Goal: Task Accomplishment & Management: Manage account settings

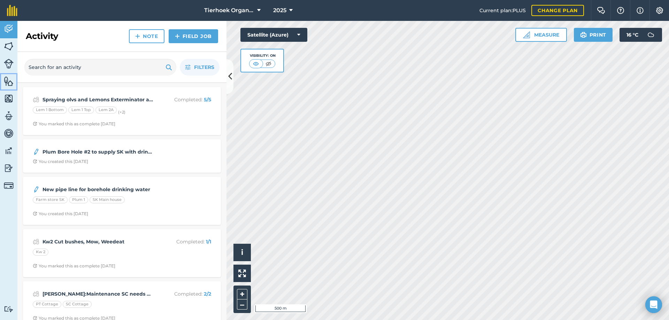
click at [10, 83] on img at bounding box center [9, 81] width 10 height 10
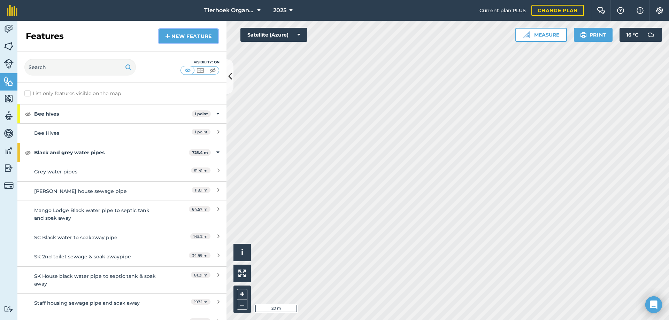
click at [176, 35] on link "New feature" at bounding box center [188, 36] width 59 height 14
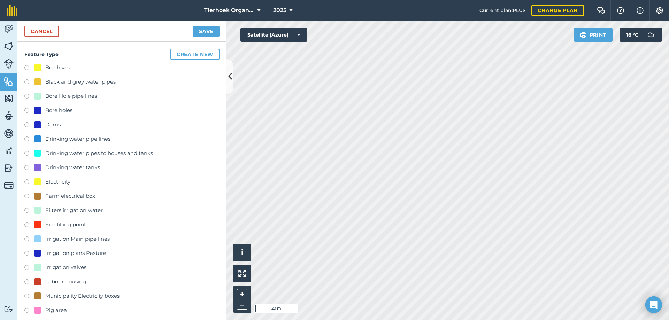
click at [28, 126] on label at bounding box center [29, 125] width 10 height 7
radio input "true"
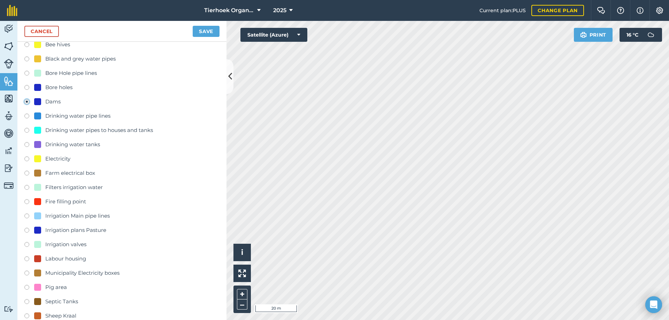
scroll to position [35, 0]
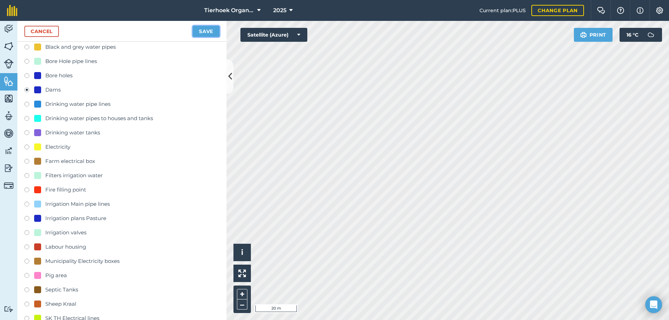
click at [208, 31] on button "Save" at bounding box center [206, 31] width 27 height 11
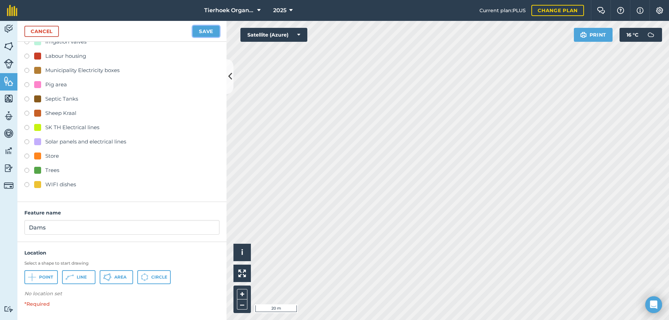
scroll to position [227, 0]
click at [36, 277] on icon at bounding box center [32, 276] width 8 height 8
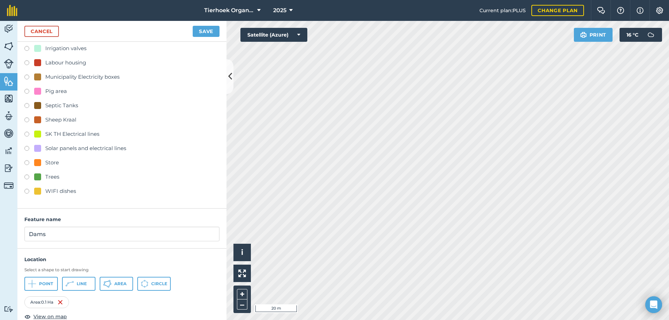
scroll to position [231, 0]
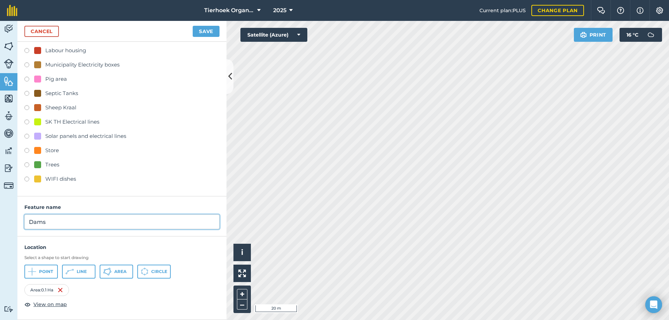
click at [30, 221] on input "Dams" at bounding box center [121, 222] width 195 height 15
click at [77, 219] on input "Duck Dams" at bounding box center [121, 222] width 195 height 15
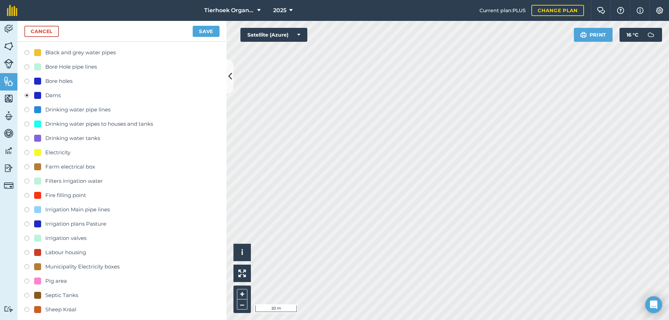
scroll to position [22, 0]
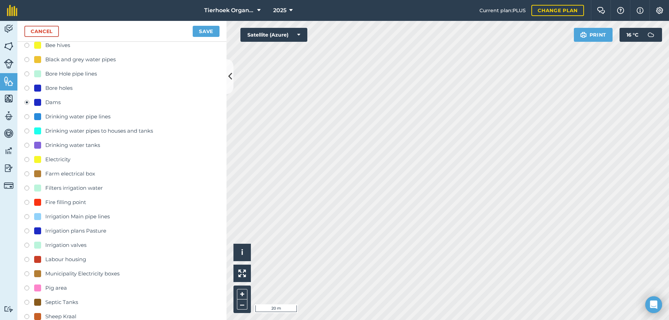
type input "Duck Dam"
click at [202, 32] on button "Save" at bounding box center [206, 31] width 27 height 11
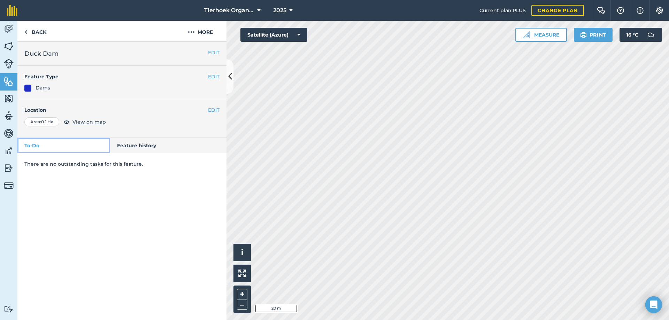
click at [32, 146] on link "To-Do" at bounding box center [63, 145] width 93 height 15
click at [191, 32] on img at bounding box center [191, 32] width 7 height 8
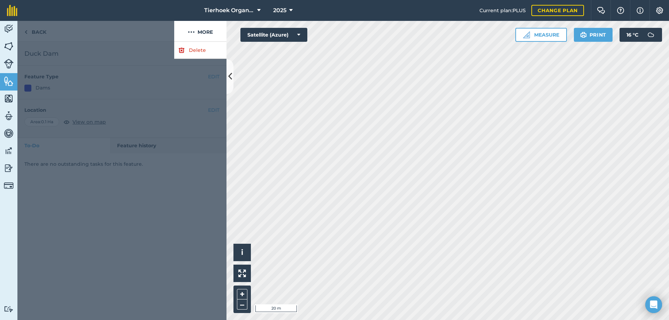
click at [151, 33] on div at bounding box center [95, 31] width 157 height 21
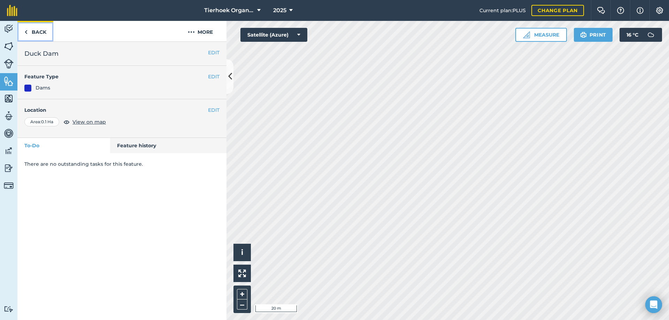
click at [37, 33] on link "Back" at bounding box center [35, 31] width 36 height 21
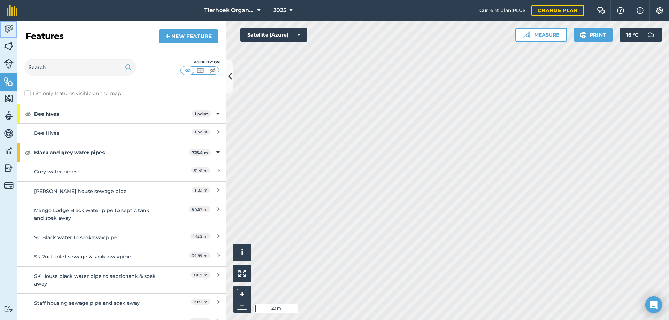
click at [6, 30] on img at bounding box center [9, 29] width 10 height 10
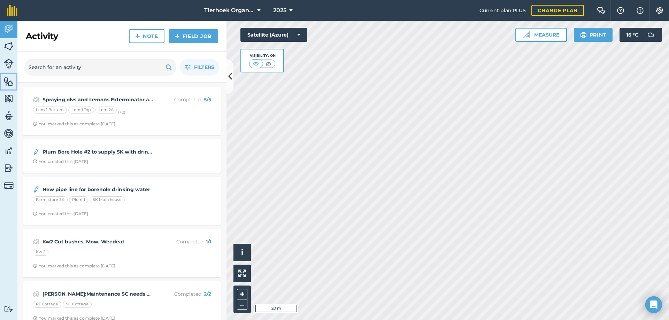
click at [7, 82] on img at bounding box center [9, 81] width 10 height 10
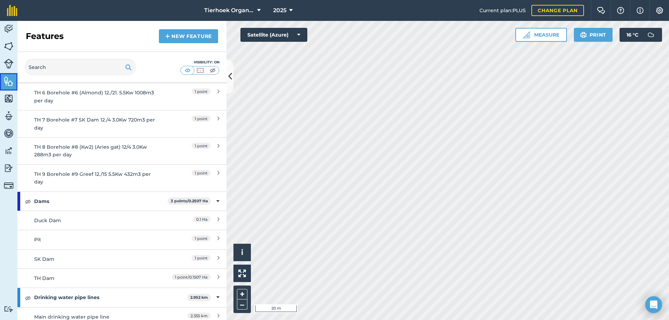
scroll to position [1115, 0]
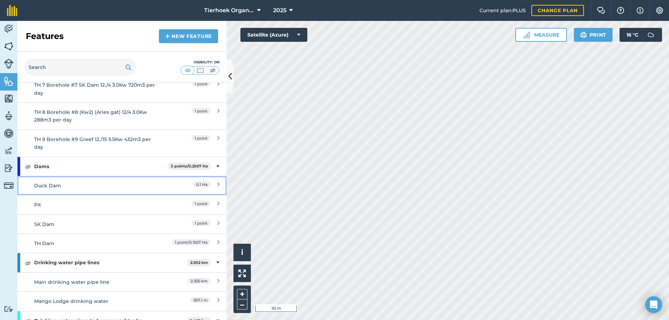
click at [52, 185] on div "Duck Dam" at bounding box center [96, 186] width 124 height 8
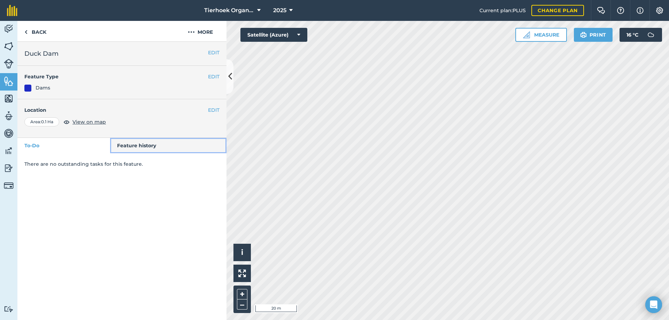
click at [140, 145] on link "Feature history" at bounding box center [168, 145] width 117 height 15
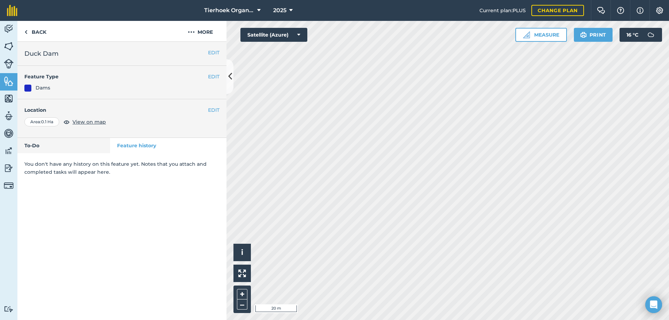
click at [95, 164] on p "You don't have any history on this feature yet. Notes that you attach and compl…" at bounding box center [121, 168] width 209 height 16
click at [41, 147] on link "To-Do" at bounding box center [63, 145] width 93 height 15
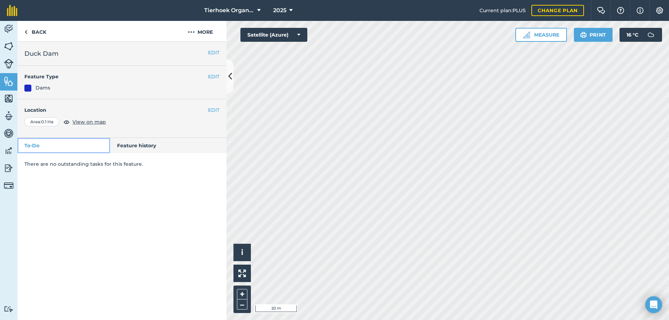
click at [52, 146] on link "To-Do" at bounding box center [63, 145] width 93 height 15
click at [31, 33] on link "Back" at bounding box center [35, 31] width 36 height 21
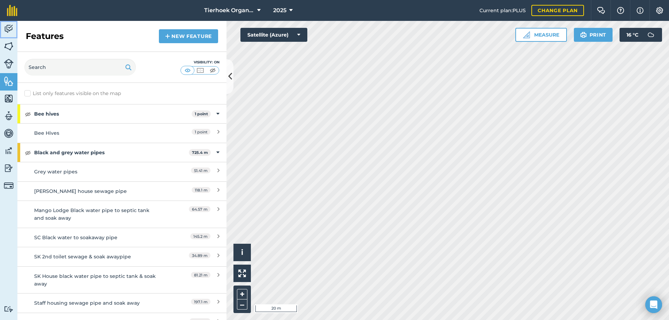
click at [7, 28] on img at bounding box center [9, 29] width 10 height 10
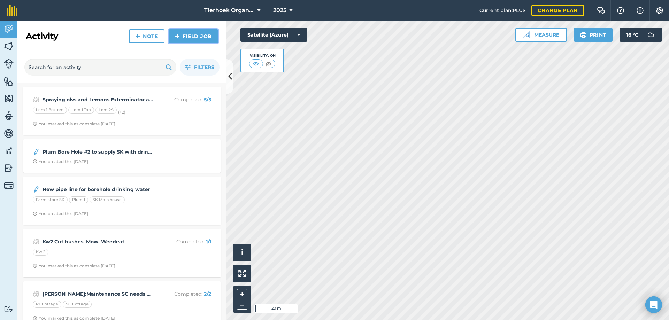
click at [177, 34] on img at bounding box center [177, 36] width 5 height 8
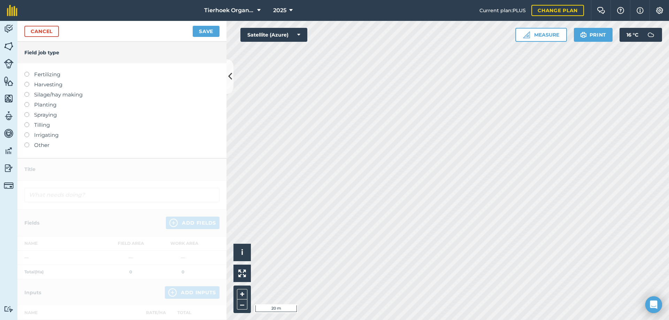
click at [26, 142] on label at bounding box center [29, 142] width 10 height 0
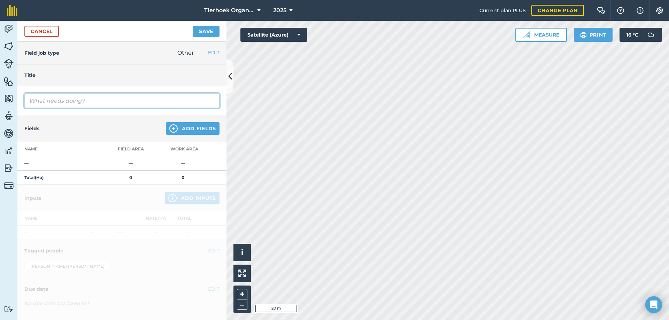
click at [72, 100] on input "text" at bounding box center [121, 100] width 195 height 15
type input "Clear the duck dam out and tidy it up"
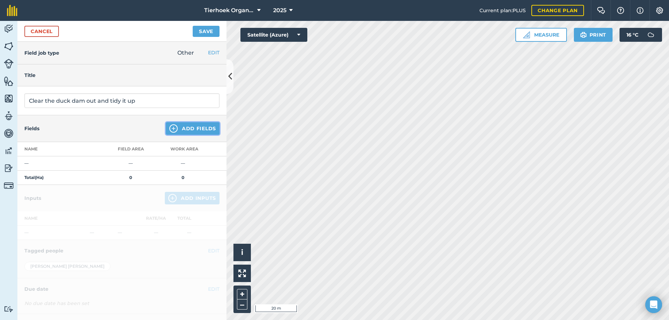
click at [179, 130] on button "Add Fields" at bounding box center [193, 128] width 54 height 13
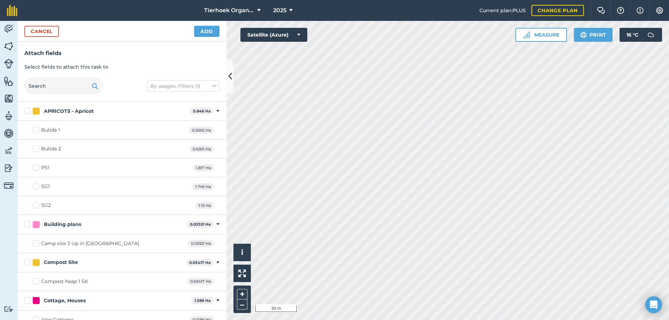
checkbox input "true"
click at [200, 31] on button "Add" at bounding box center [206, 31] width 25 height 11
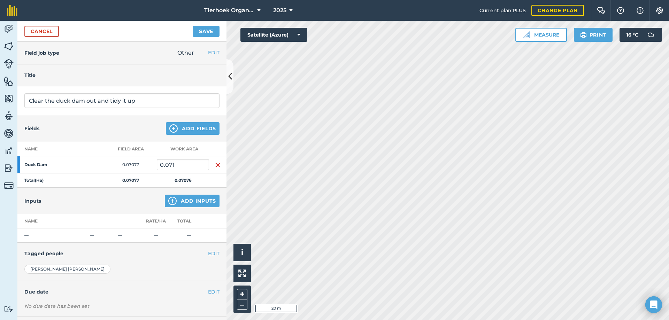
scroll to position [34, 0]
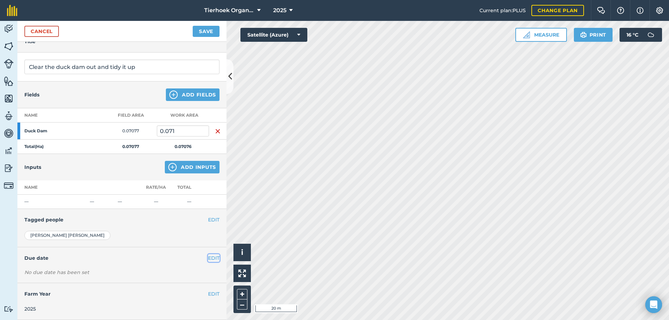
click at [210, 257] on button "EDIT" at bounding box center [213, 258] width 11 height 8
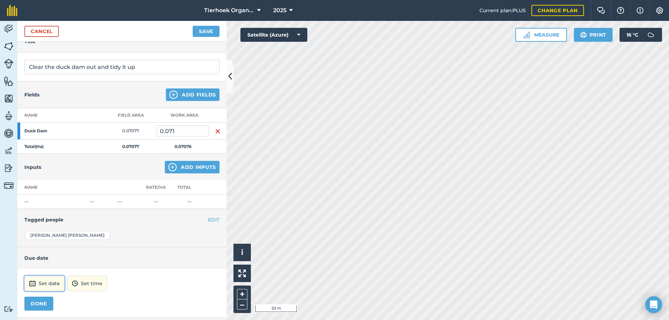
click at [55, 284] on button "Set date" at bounding box center [44, 283] width 40 height 15
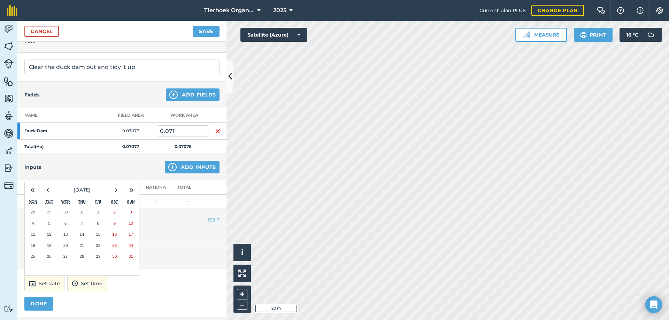
click at [82, 231] on button "14" at bounding box center [82, 234] width 16 height 11
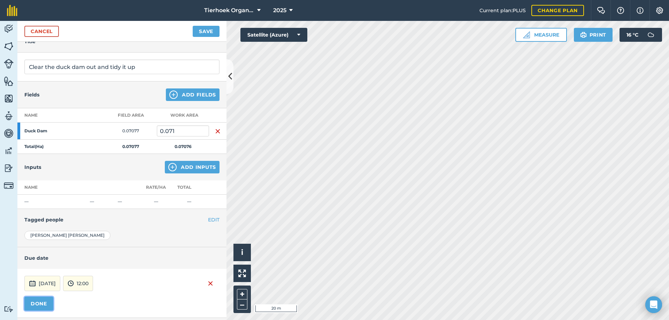
click at [46, 299] on button "DONE" at bounding box center [38, 304] width 29 height 14
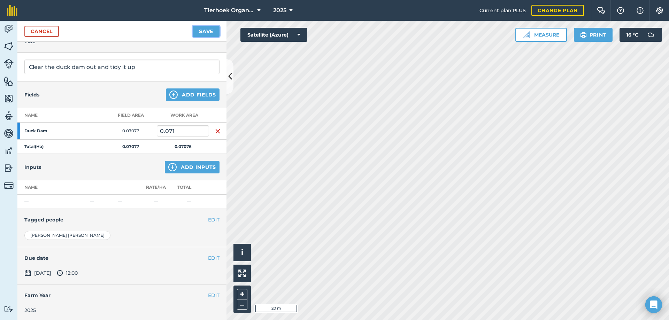
click at [204, 31] on button "Save" at bounding box center [206, 31] width 27 height 11
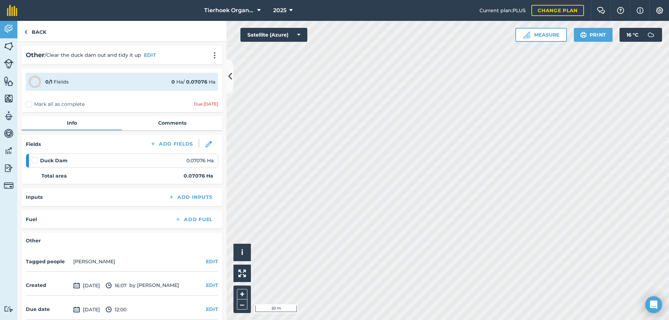
click at [28, 105] on label "Mark all as complete" at bounding box center [55, 104] width 59 height 7
click at [28, 105] on input "Mark all as complete" at bounding box center [28, 103] width 5 height 5
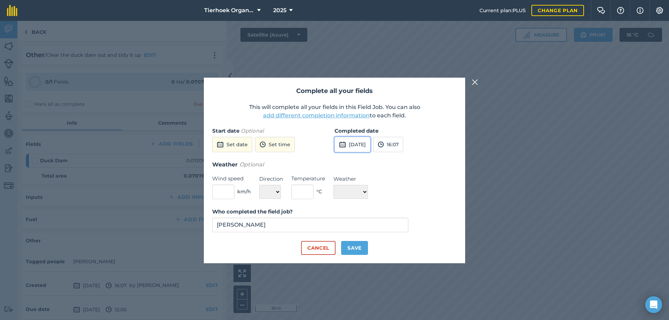
click at [370, 141] on button "[DATE]" at bounding box center [352, 144] width 36 height 15
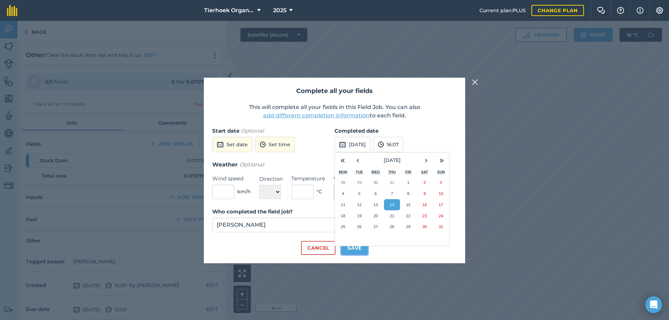
click at [353, 251] on button "Save" at bounding box center [354, 248] width 27 height 14
checkbox input "true"
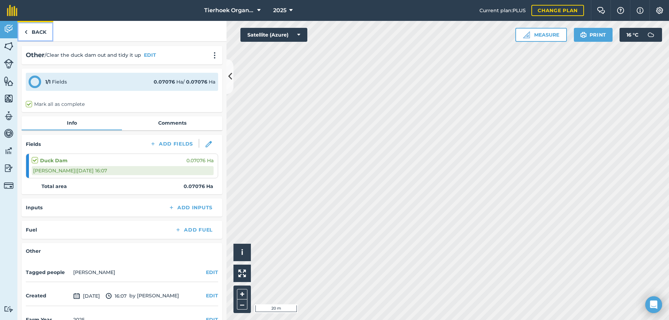
click at [35, 32] on link "Back" at bounding box center [35, 31] width 36 height 21
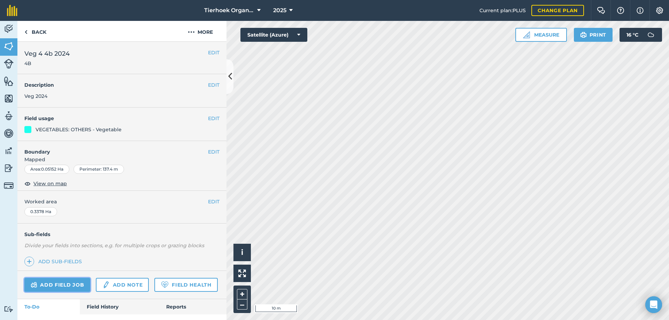
click at [55, 286] on link "Add field job" at bounding box center [57, 285] width 66 height 14
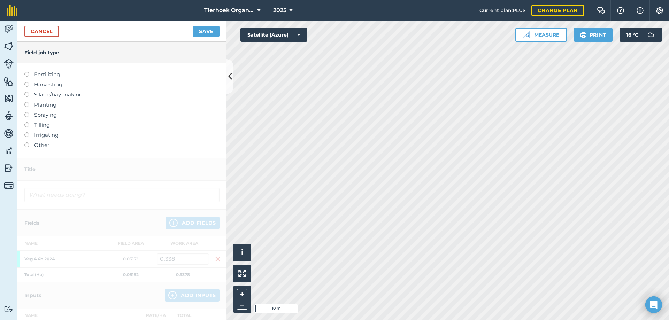
click at [28, 132] on label at bounding box center [29, 132] width 10 height 0
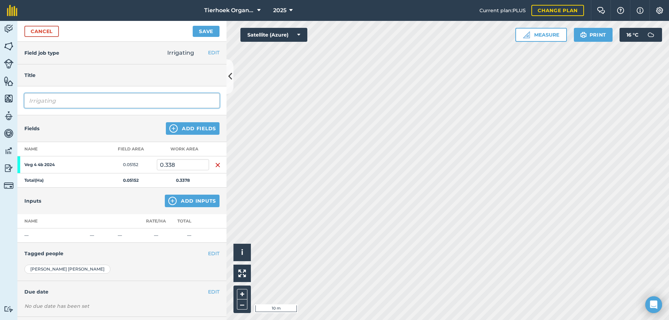
click at [70, 101] on input "Irrigating" at bounding box center [121, 100] width 195 height 15
type input "Irrigating Lay out drippers 10 lines"
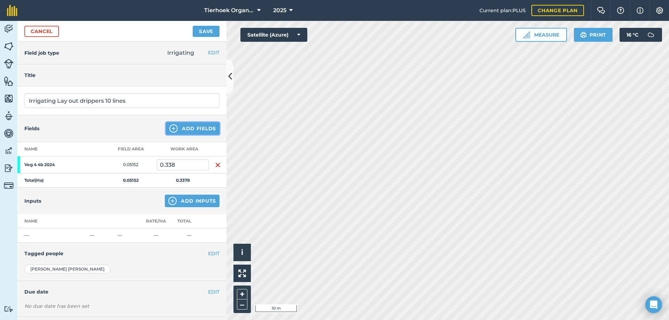
click at [180, 129] on button "Add Fields" at bounding box center [193, 128] width 54 height 13
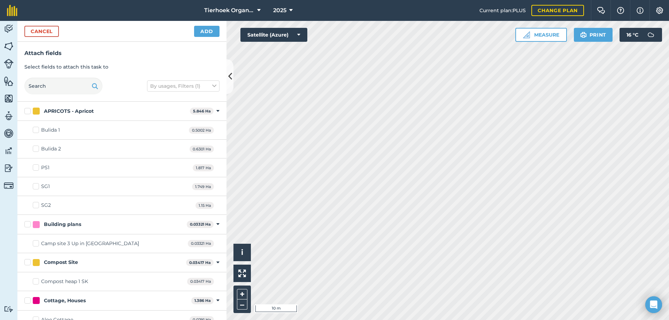
checkbox input "true"
click at [211, 31] on button "Add" at bounding box center [206, 31] width 25 height 11
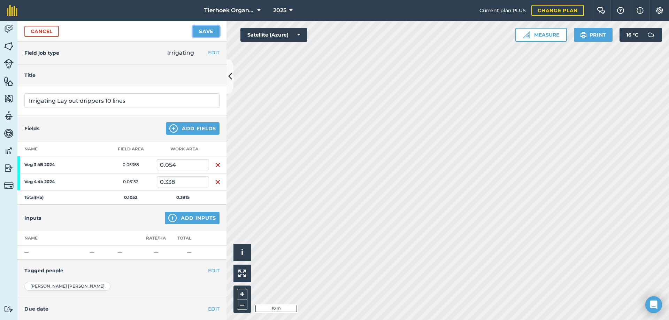
click at [201, 37] on button "Save" at bounding box center [206, 31] width 27 height 11
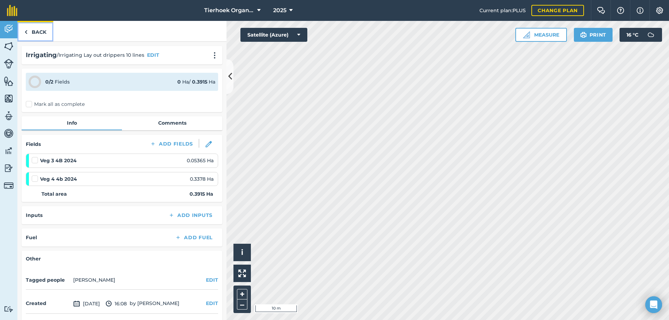
click at [33, 33] on link "Back" at bounding box center [35, 31] width 36 height 21
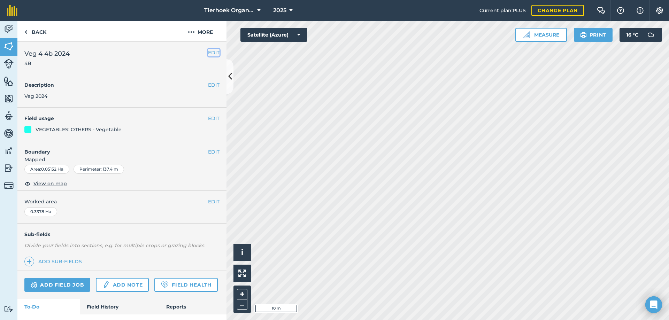
click at [209, 54] on button "EDIT" at bounding box center [213, 53] width 11 height 8
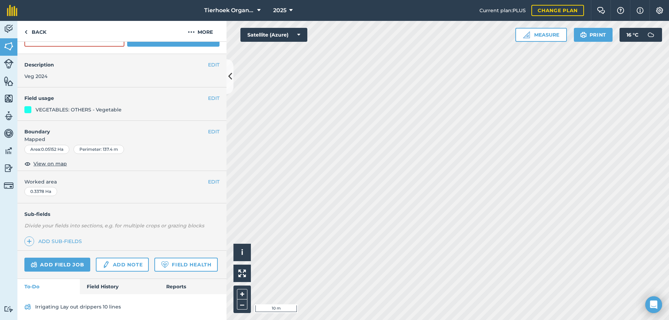
scroll to position [69, 0]
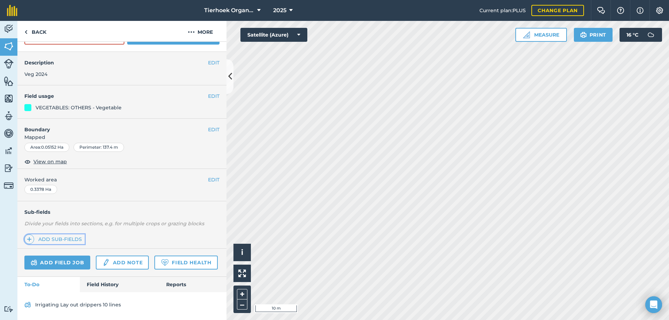
click at [60, 234] on link "Add sub-fields" at bounding box center [54, 239] width 60 height 10
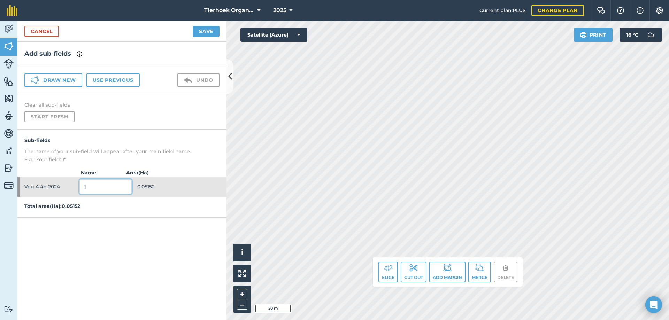
drag, startPoint x: 84, startPoint y: 187, endPoint x: 107, endPoint y: 186, distance: 22.7
click at [107, 186] on input "1" at bounding box center [105, 186] width 52 height 15
type input "4B 25"
click at [68, 79] on button "Draw new" at bounding box center [53, 80] width 58 height 14
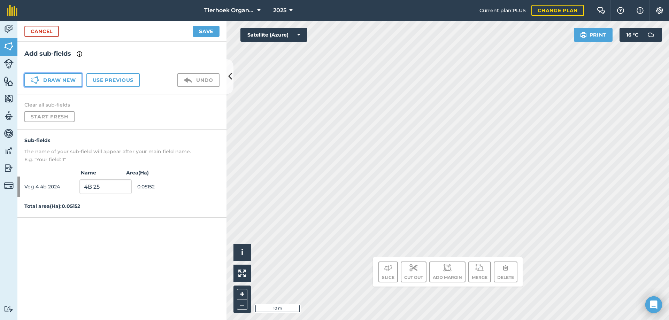
click at [55, 80] on button "Draw new" at bounding box center [53, 80] width 58 height 14
click at [123, 80] on button "Use previous" at bounding box center [112, 80] width 53 height 14
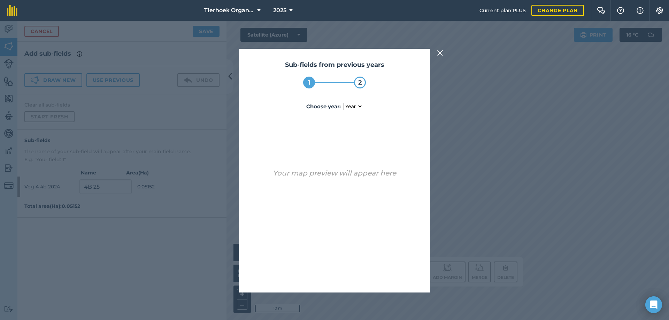
click at [360, 106] on select "year [DATE] 2022 2023" at bounding box center [353, 106] width 20 height 7
select select "2023"
click at [343, 103] on select "year [DATE] 2022 2023" at bounding box center [353, 106] width 20 height 7
click at [311, 275] on button "Cancel" at bounding box center [302, 275] width 34 height 14
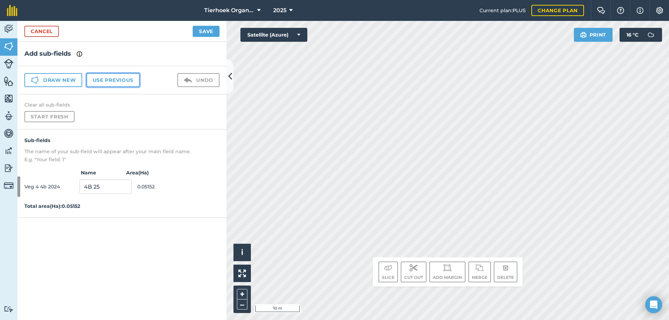
click at [95, 81] on button "Use previous" at bounding box center [112, 80] width 53 height 14
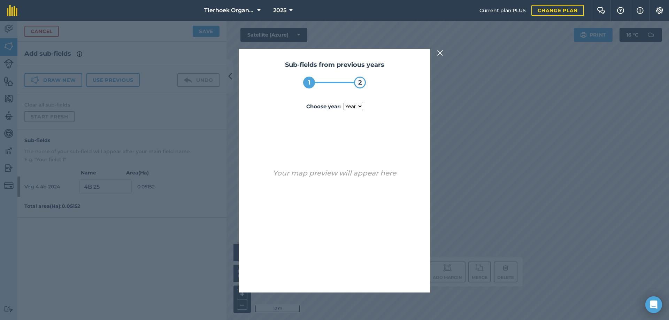
click at [440, 53] on img at bounding box center [440, 53] width 6 height 8
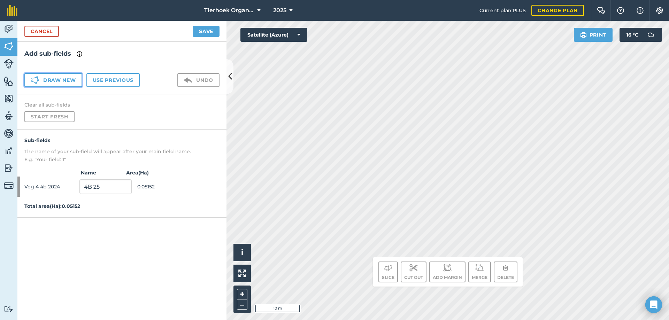
click at [66, 82] on button "Draw new" at bounding box center [53, 80] width 58 height 14
click at [204, 29] on button "Save" at bounding box center [206, 31] width 27 height 11
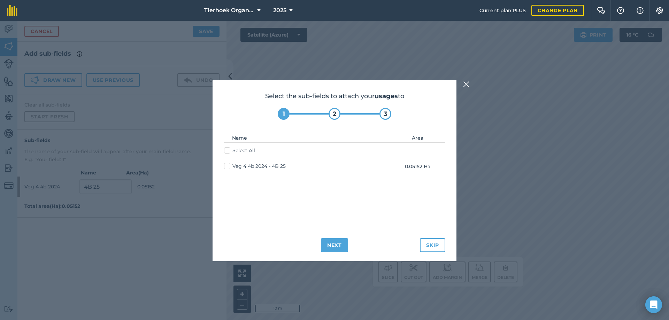
click at [226, 165] on label "Veg 4 4b 2024 - 4B 25" at bounding box center [255, 166] width 62 height 7
click at [226, 165] on input "Veg 4 4b 2024 - 4B 25" at bounding box center [226, 165] width 5 height 5
checkbox input "true"
click at [336, 247] on button "Next" at bounding box center [334, 245] width 27 height 14
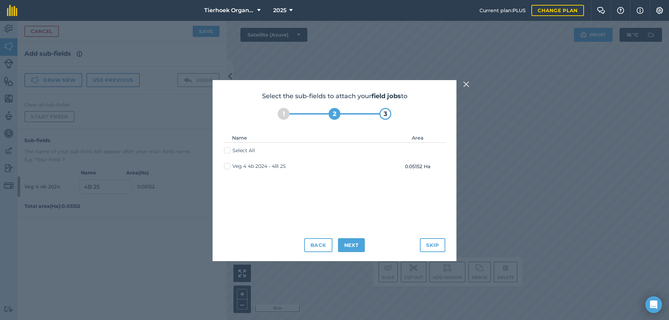
click at [229, 166] on label "Veg 4 4b 2024 - 4B 25" at bounding box center [255, 166] width 62 height 7
click at [229, 166] on input "Veg 4 4b 2024 - 4B 25" at bounding box center [226, 165] width 5 height 5
checkbox input "true"
click at [347, 246] on button "Next" at bounding box center [351, 245] width 27 height 14
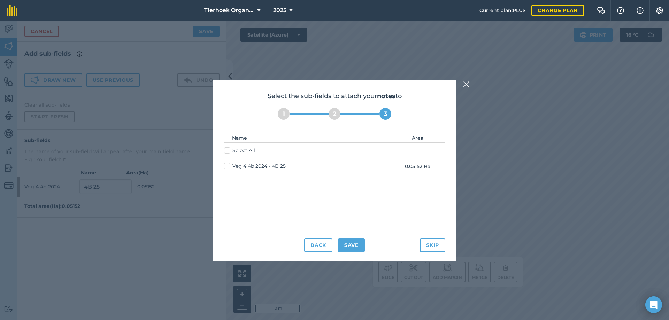
click at [230, 168] on label "Veg 4 4b 2024 - 4B 25" at bounding box center [255, 166] width 62 height 7
click at [229, 167] on input "Veg 4 4b 2024 - 4B 25" at bounding box center [226, 165] width 5 height 5
checkbox input "true"
click at [355, 244] on button "Save" at bounding box center [351, 245] width 27 height 14
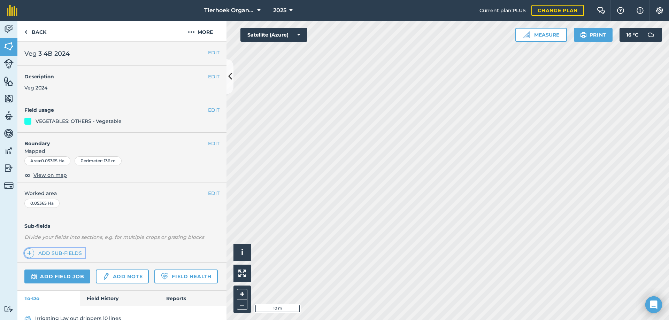
click at [50, 254] on link "Add sub-fields" at bounding box center [54, 253] width 60 height 10
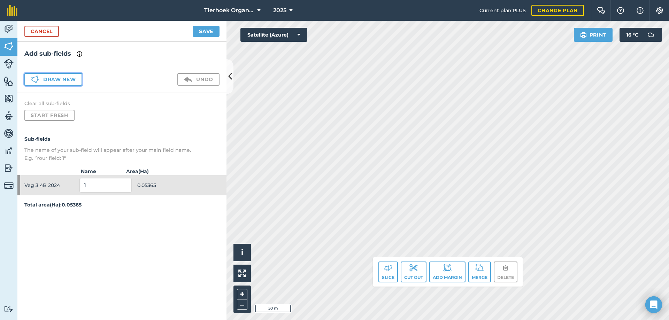
click at [56, 78] on button "Draw new" at bounding box center [53, 79] width 58 height 13
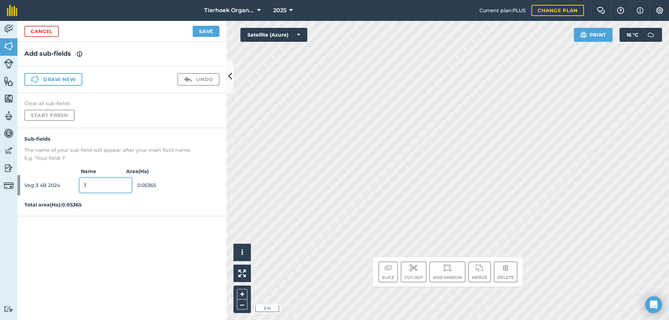
drag, startPoint x: 84, startPoint y: 185, endPoint x: 98, endPoint y: 185, distance: 14.6
click at [98, 185] on input "1" at bounding box center [105, 185] width 52 height 15
type input "3"
type input "3B 25"
click at [206, 29] on button "Save" at bounding box center [206, 31] width 27 height 11
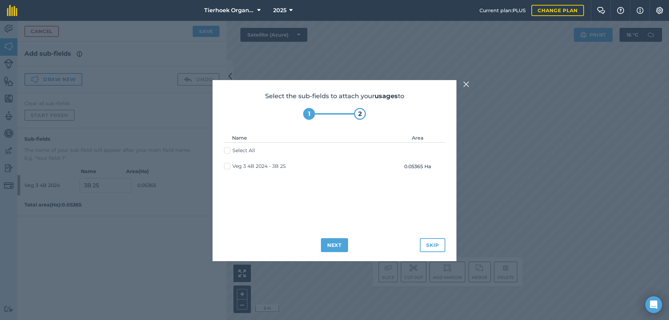
click at [231, 166] on label "Veg 3 4B 2024 - 3B 25" at bounding box center [255, 166] width 62 height 7
click at [229, 166] on input "Veg 3 4B 2024 - 3B 25" at bounding box center [226, 165] width 5 height 5
checkbox input "true"
click at [340, 247] on button "Next" at bounding box center [334, 245] width 27 height 14
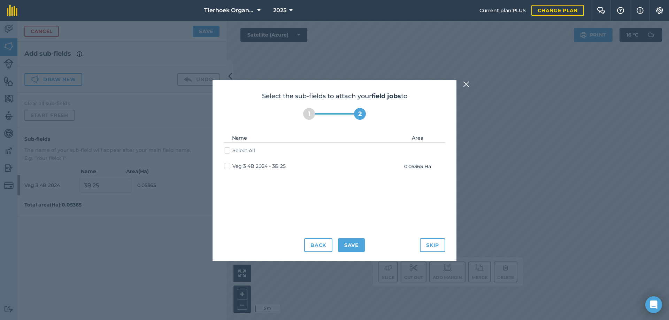
click at [228, 167] on label "Veg 3 4B 2024 - 3B 25" at bounding box center [255, 166] width 62 height 7
click at [228, 167] on input "Veg 3 4B 2024 - 3B 25" at bounding box center [226, 165] width 5 height 5
checkbox input "true"
click at [349, 246] on button "Save" at bounding box center [351, 245] width 27 height 14
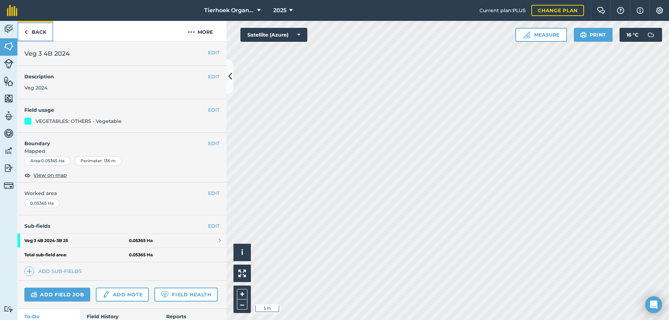
click at [36, 32] on link "Back" at bounding box center [35, 31] width 36 height 21
click at [6, 30] on img at bounding box center [9, 29] width 10 height 10
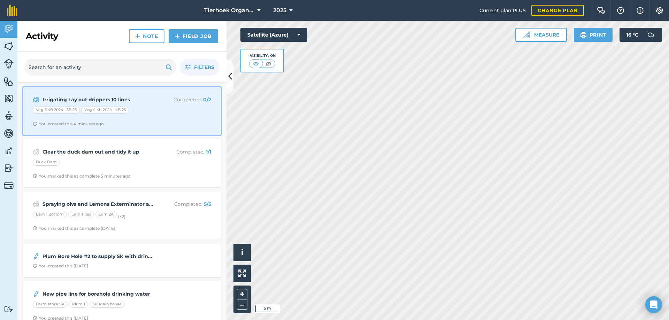
click at [157, 121] on span "You created this 4 minutes ago" at bounding box center [122, 124] width 178 height 6
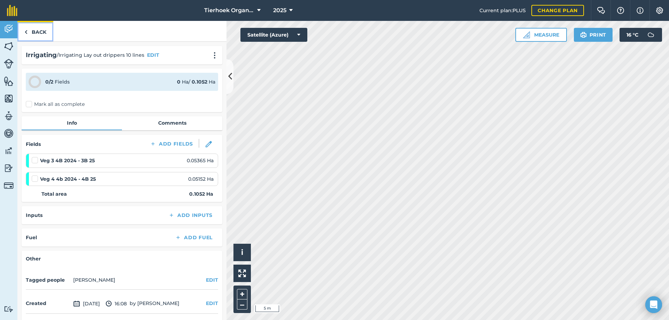
click at [40, 31] on link "Back" at bounding box center [35, 31] width 36 height 21
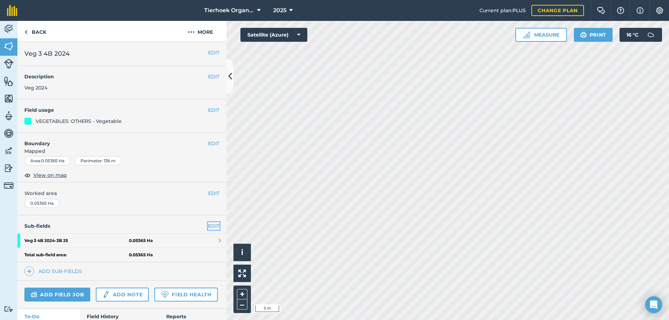
click at [209, 226] on link "EDIT" at bounding box center [213, 226] width 11 height 8
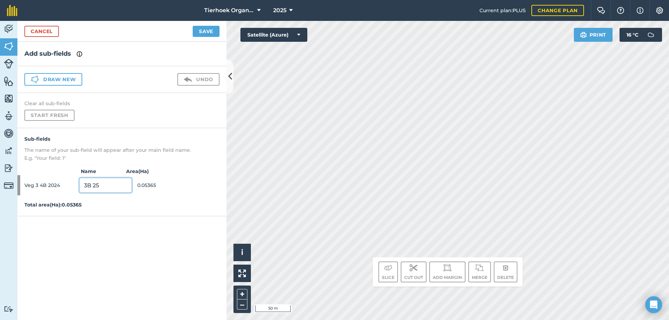
click at [106, 186] on input "3B 25" at bounding box center [105, 185] width 52 height 15
type input "3B 25 Onions"
click at [204, 33] on button "Save" at bounding box center [206, 31] width 27 height 11
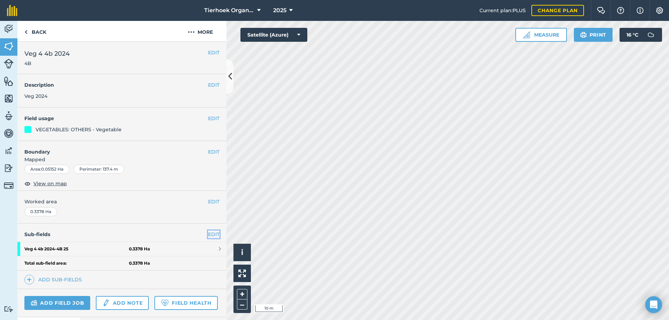
click at [213, 233] on link "EDIT" at bounding box center [213, 235] width 11 height 8
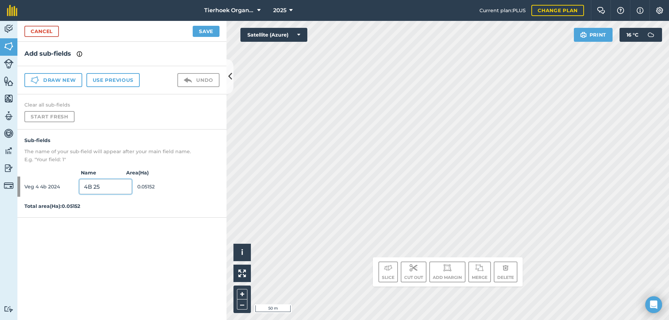
click at [111, 184] on input "4B 25" at bounding box center [105, 186] width 52 height 15
type input "4B 25 Onions"
click at [204, 29] on button "Save" at bounding box center [206, 31] width 27 height 11
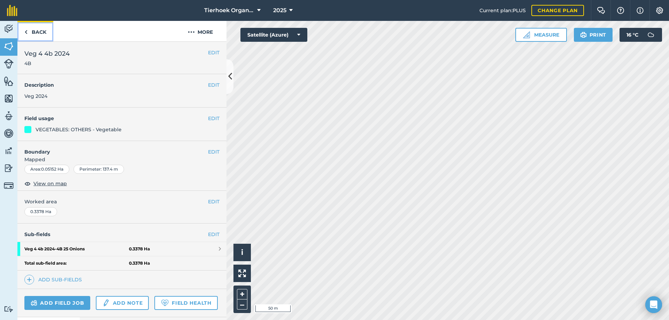
click at [37, 31] on link "Back" at bounding box center [35, 31] width 36 height 21
click at [8, 28] on img at bounding box center [9, 29] width 10 height 10
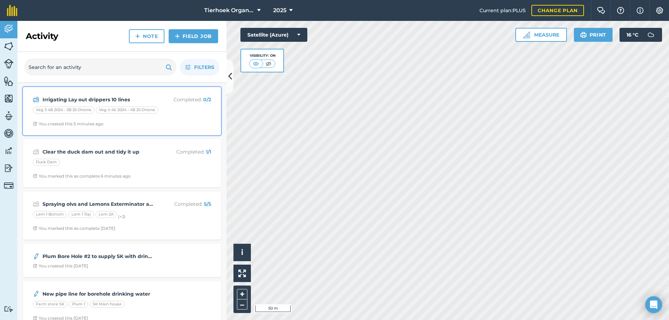
click at [138, 97] on strong "Irrigating Lay out drippers 10 lines" at bounding box center [97, 100] width 110 height 8
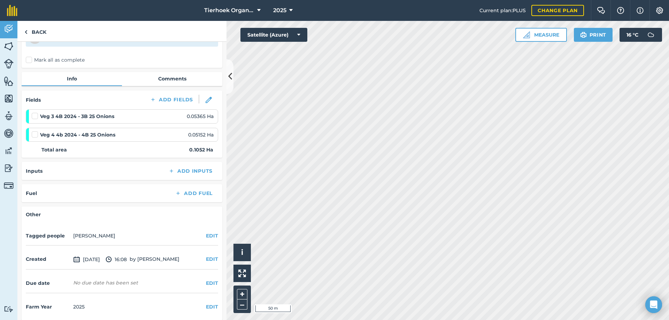
scroll to position [49, 0]
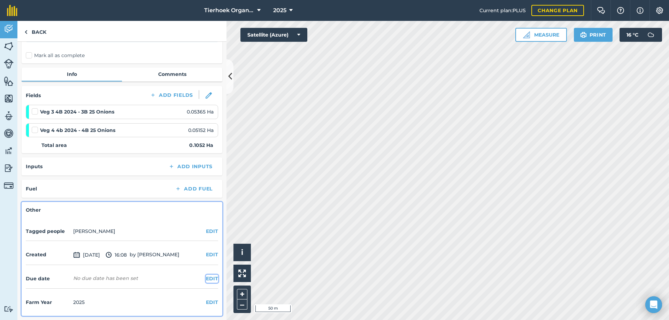
click at [206, 278] on button "EDIT" at bounding box center [212, 279] width 12 height 8
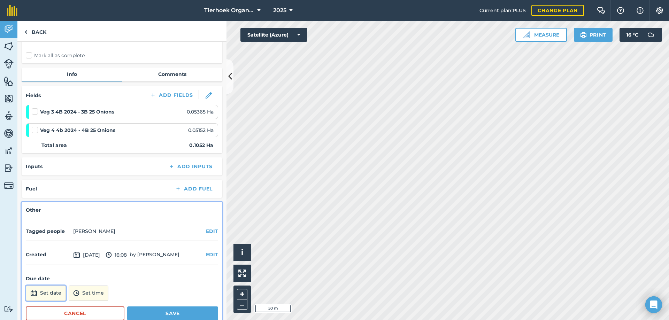
click at [50, 294] on button "Set date" at bounding box center [46, 293] width 40 height 15
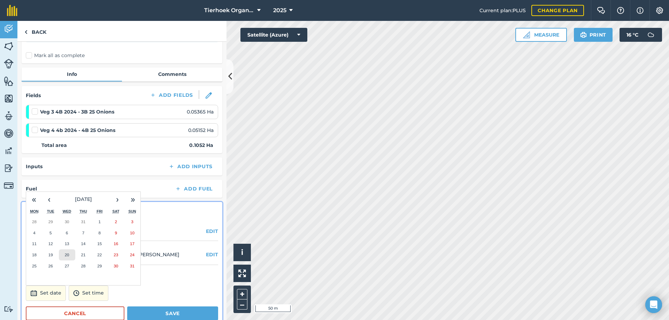
click at [68, 255] on abbr "20" at bounding box center [67, 255] width 5 height 5
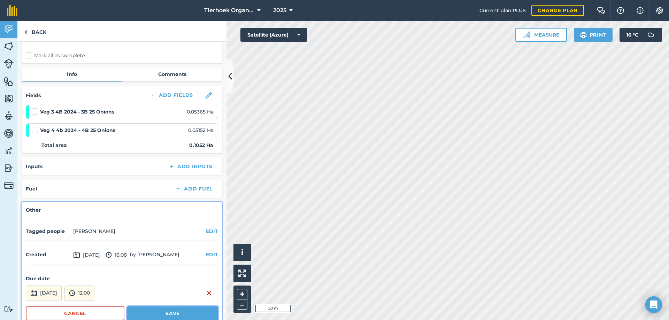
click at [160, 310] on button "Save" at bounding box center [172, 314] width 91 height 14
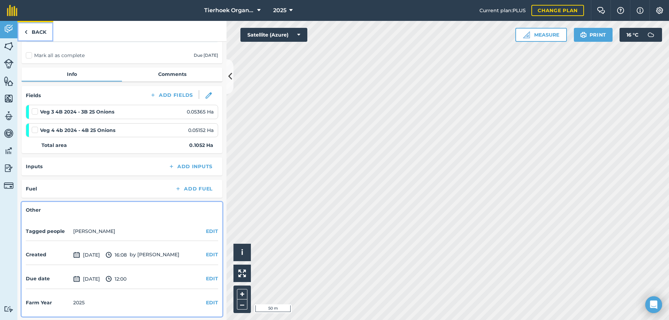
click at [33, 32] on link "Back" at bounding box center [35, 31] width 36 height 21
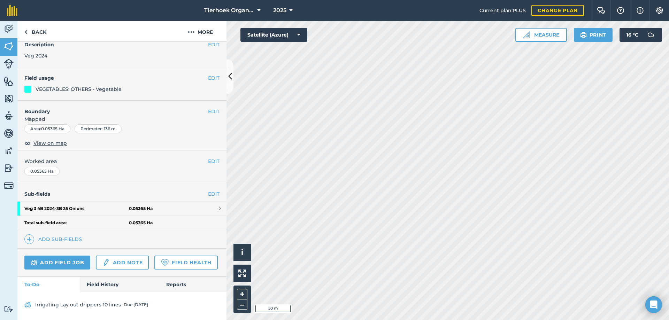
scroll to position [52, 0]
click at [72, 256] on link "Add field job" at bounding box center [57, 263] width 66 height 14
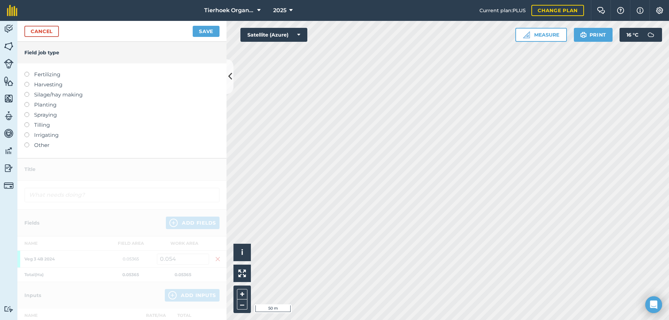
click at [27, 142] on label at bounding box center [29, 142] width 10 height 0
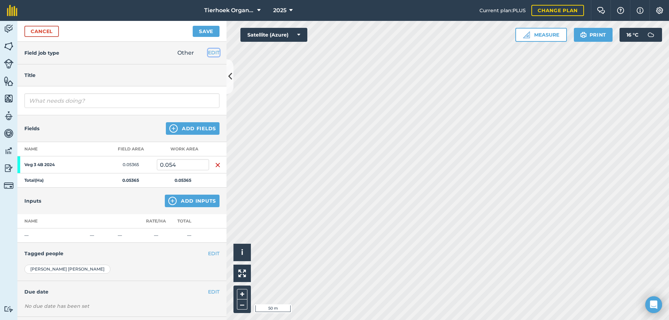
click at [208, 51] on button "EDIT" at bounding box center [213, 53] width 11 height 8
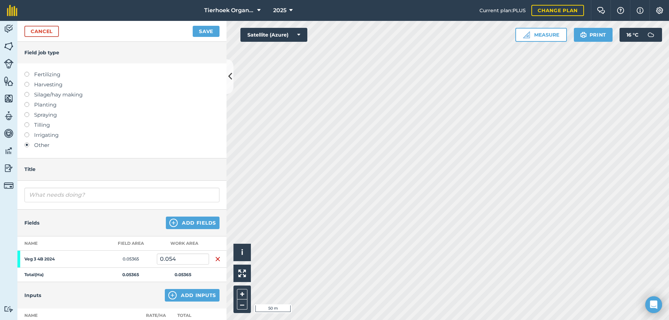
click at [28, 122] on label at bounding box center [29, 122] width 10 height 0
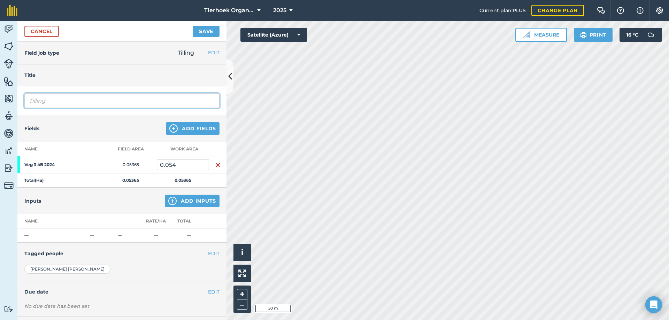
click at [55, 102] on input "Tilling" at bounding box center [121, 100] width 195 height 15
type input "Tilling Rotavate Onion land"
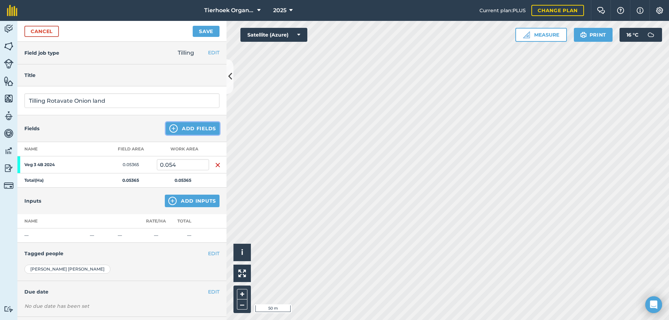
click at [187, 129] on button "Add Fields" at bounding box center [193, 128] width 54 height 13
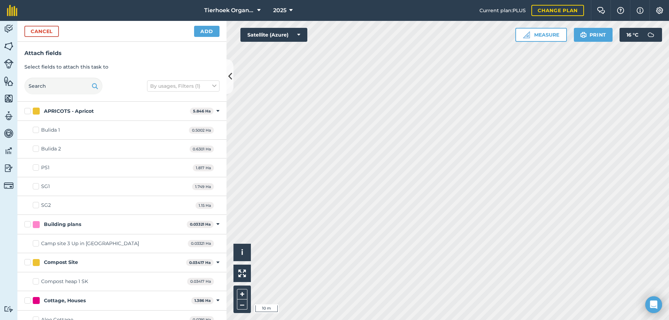
checkbox input "true"
click at [204, 31] on button "Add" at bounding box center [206, 31] width 25 height 11
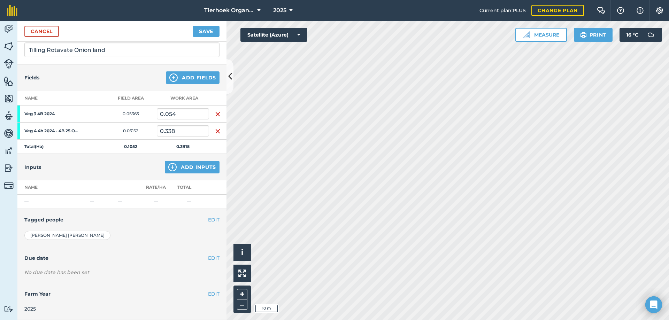
scroll to position [16, 0]
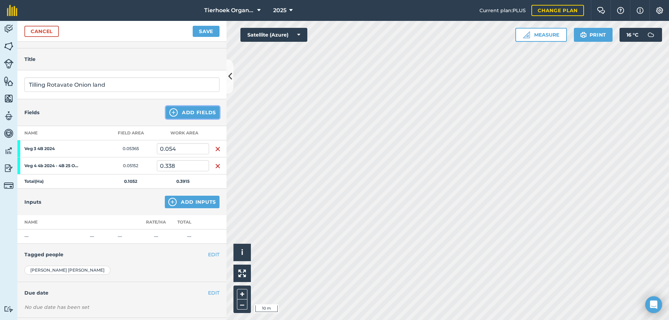
click at [186, 114] on button "Add Fields" at bounding box center [193, 112] width 54 height 13
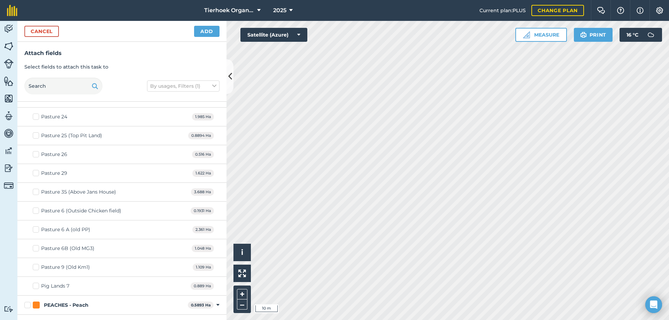
scroll to position [1672, 0]
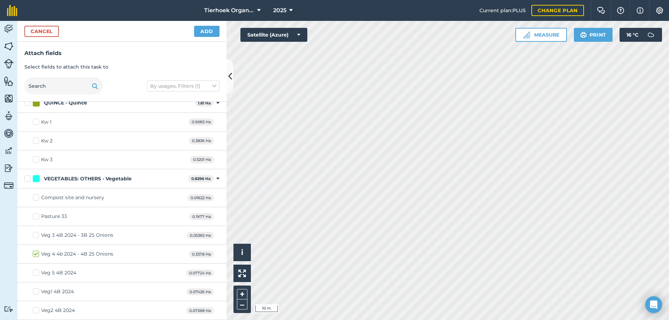
click at [36, 236] on label "Veg 3 4B 2024 - 3B 25 Onions" at bounding box center [73, 235] width 80 height 7
click at [36, 236] on input "Veg 3 4B 2024 - 3B 25 Onions" at bounding box center [35, 234] width 5 height 5
checkbox input "true"
click at [205, 32] on button "Add" at bounding box center [206, 31] width 25 height 11
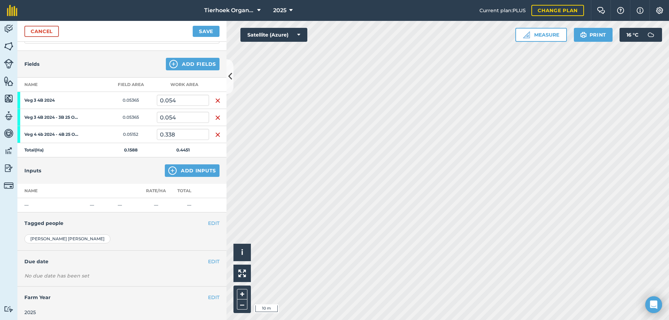
scroll to position [68, 0]
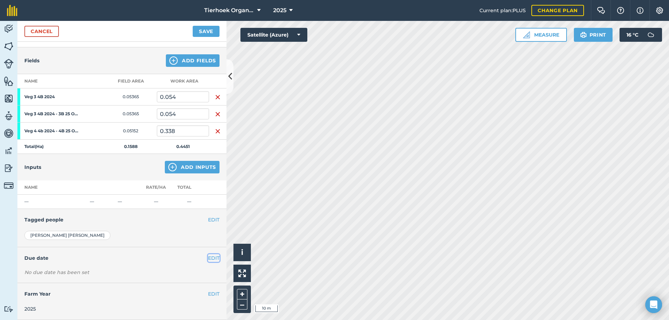
click at [208, 259] on button "EDIT" at bounding box center [213, 258] width 11 height 8
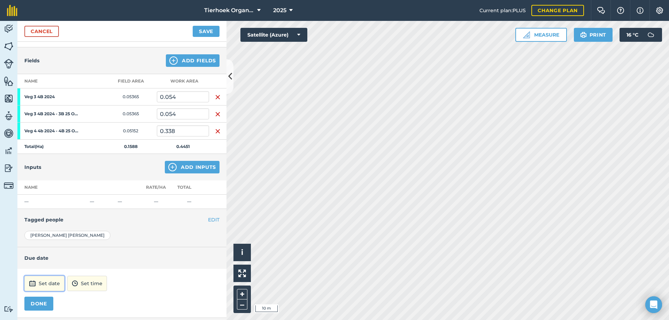
click at [55, 281] on button "Set date" at bounding box center [44, 283] width 40 height 15
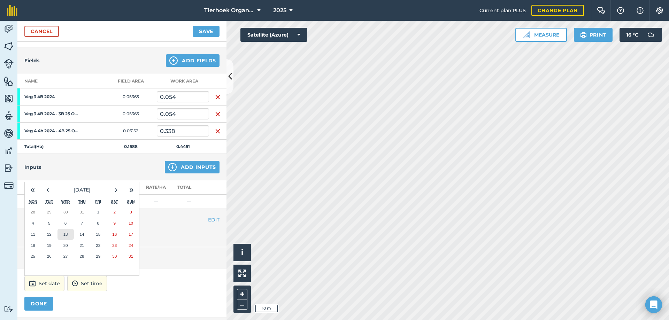
click at [65, 232] on abbr "13" at bounding box center [65, 234] width 5 height 5
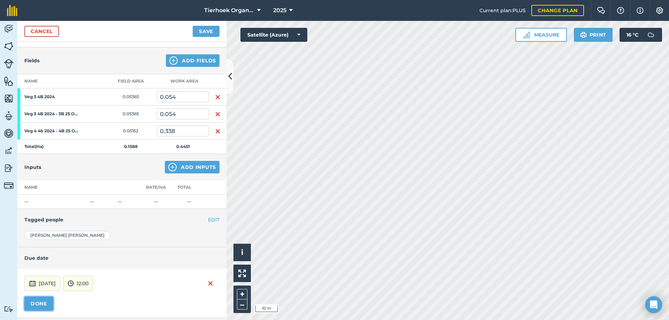
click at [42, 302] on button "DONE" at bounding box center [38, 304] width 29 height 14
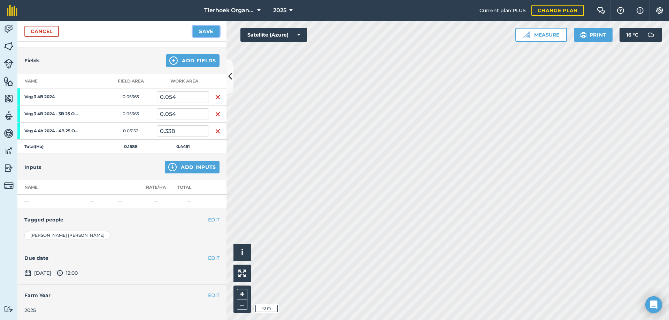
click at [202, 32] on button "Save" at bounding box center [206, 31] width 27 height 11
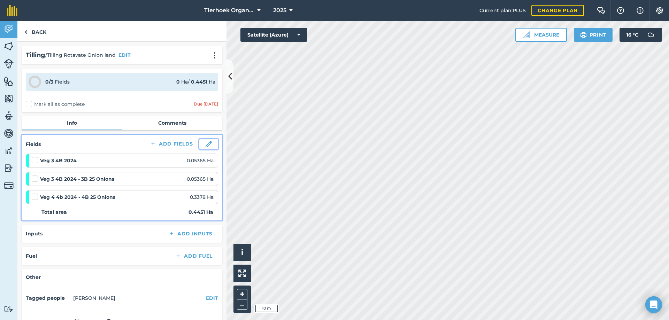
click at [206, 142] on img at bounding box center [209, 144] width 6 height 6
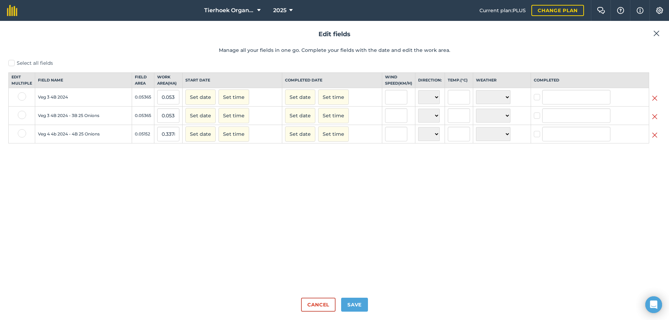
click at [652, 102] on img at bounding box center [655, 98] width 6 height 8
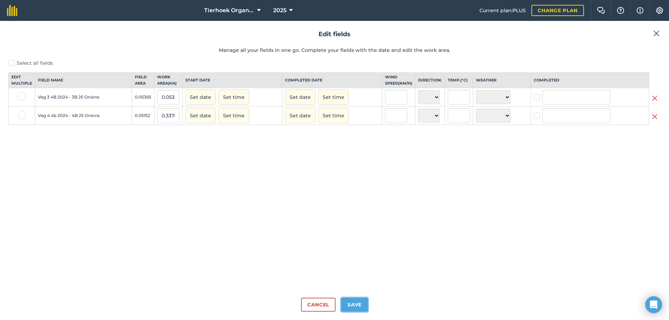
click at [361, 309] on button "Save" at bounding box center [354, 305] width 27 height 14
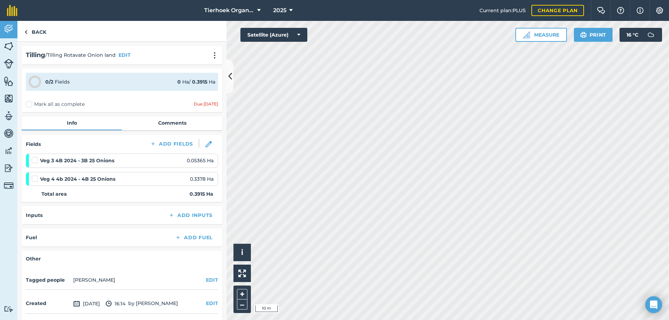
click at [29, 103] on label "Mark all as complete" at bounding box center [55, 104] width 59 height 7
click at [29, 103] on input "Mark all as complete" at bounding box center [28, 103] width 5 height 5
checkbox input "false"
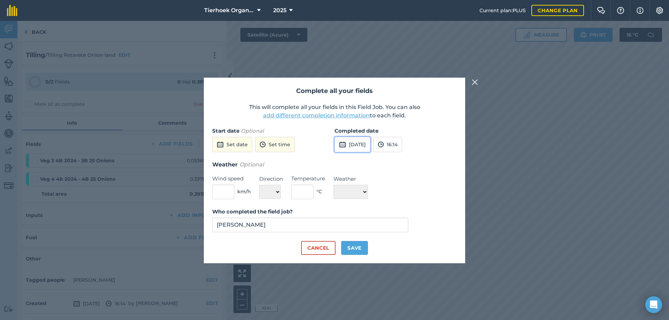
click at [367, 139] on button "[DATE]" at bounding box center [352, 144] width 36 height 15
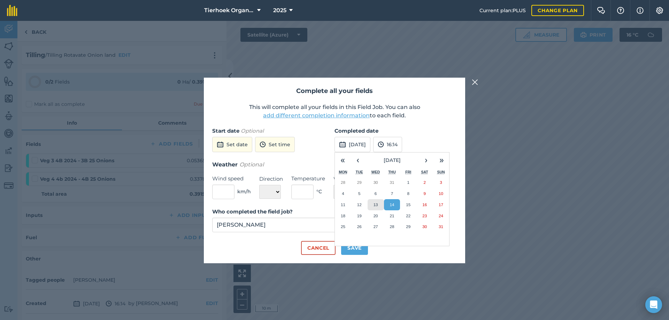
click at [377, 207] on abbr "13" at bounding box center [375, 204] width 5 height 5
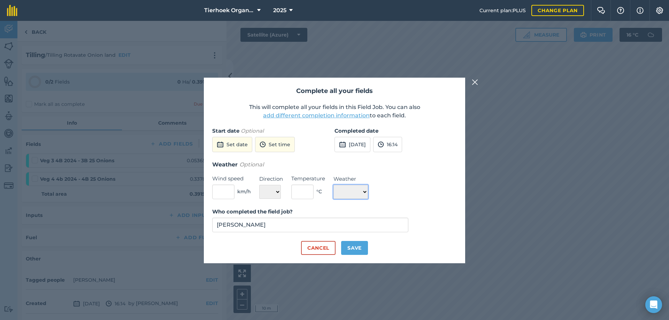
click at [368, 193] on select "☀️ Sunny 🌧 Rainy ⛅️ Cloudy 🌨 Snow ❄️ Icy" at bounding box center [350, 192] width 34 height 14
select select "Cloudy"
click at [333, 185] on select "☀️ Sunny 🌧 Rainy ⛅️ Cloudy 🌨 Snow ❄️ Icy" at bounding box center [350, 192] width 34 height 14
click at [349, 248] on button "Save" at bounding box center [354, 248] width 27 height 14
checkbox input "true"
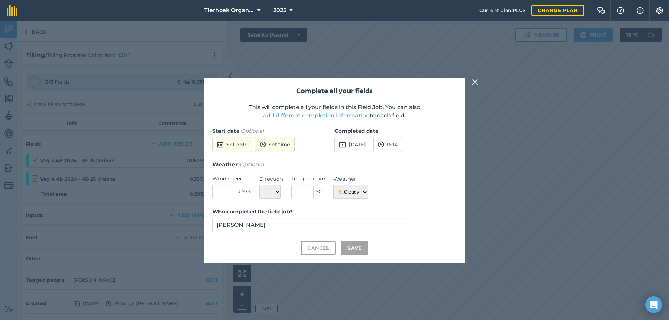
checkbox input "true"
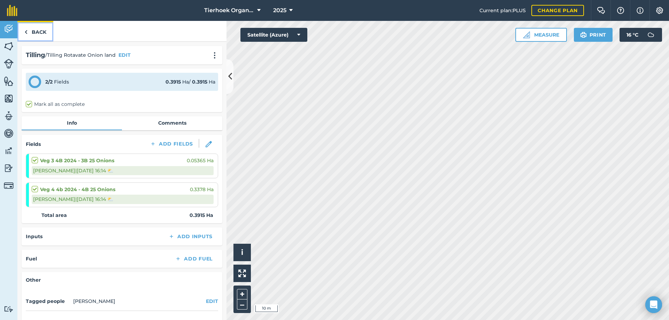
click at [39, 32] on link "Back" at bounding box center [35, 31] width 36 height 21
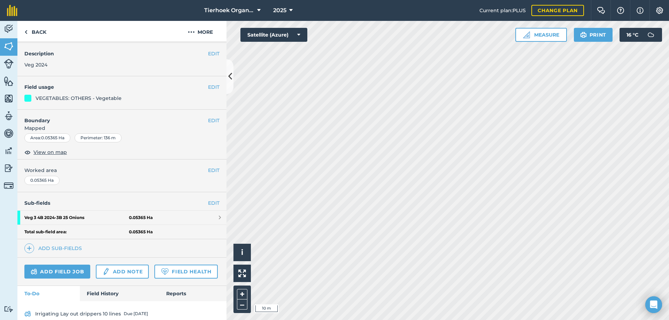
scroll to position [35, 0]
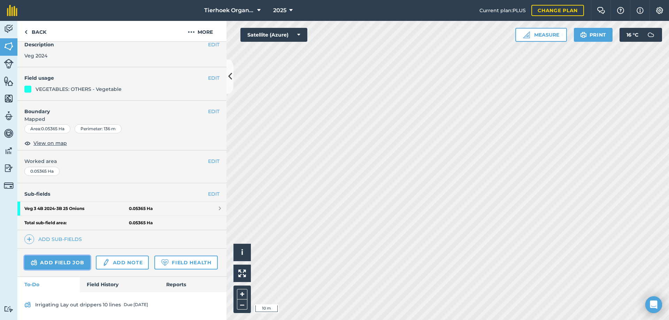
click at [57, 260] on link "Add field job" at bounding box center [57, 263] width 66 height 14
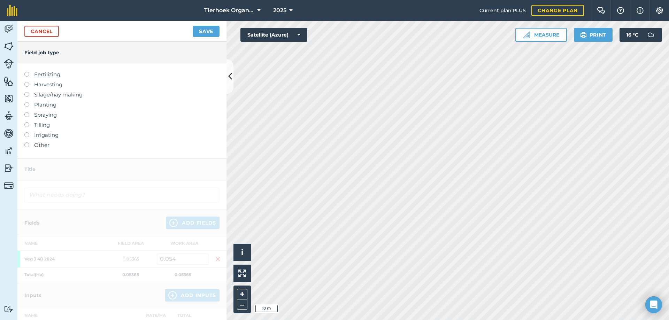
click at [25, 102] on label at bounding box center [29, 102] width 10 height 0
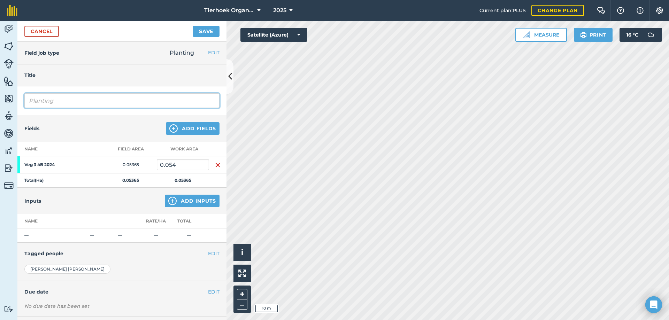
click at [64, 100] on input "Planting" at bounding box center [121, 100] width 195 height 15
type input "Planting onions"
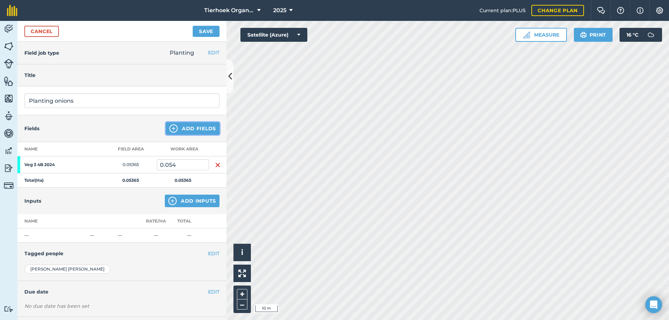
click at [183, 127] on button "Add Fields" at bounding box center [193, 128] width 54 height 13
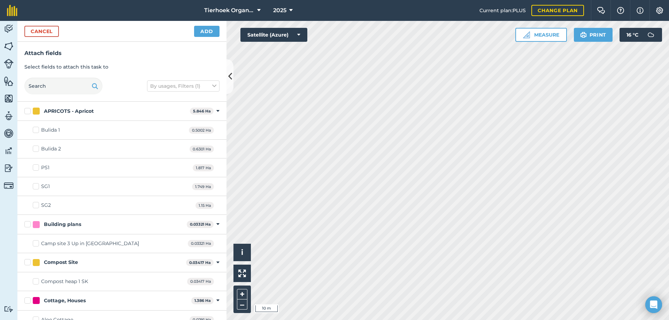
checkbox input "true"
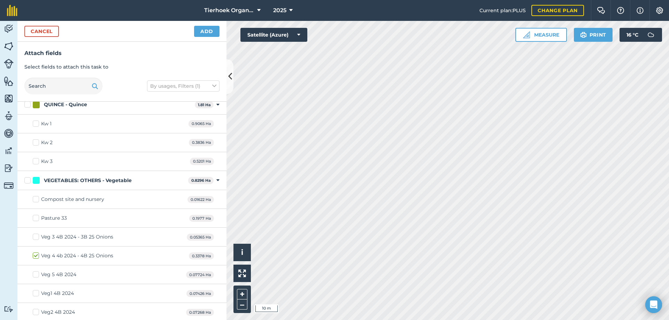
scroll to position [1672, 0]
click at [36, 237] on label "Veg 3 4B 2024 - 3B 25 Onions" at bounding box center [73, 235] width 80 height 7
click at [36, 236] on input "Veg 3 4B 2024 - 3B 25 Onions" at bounding box center [35, 234] width 5 height 5
checkbox input "true"
click at [205, 31] on button "Add" at bounding box center [206, 31] width 25 height 11
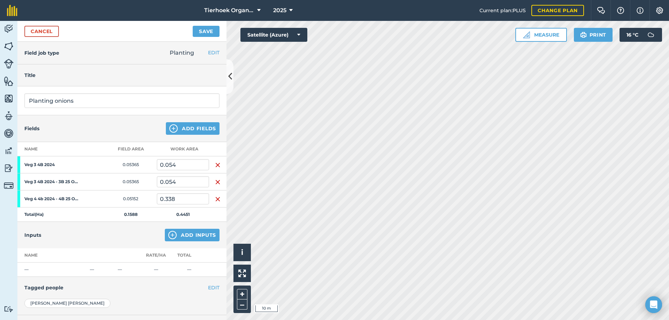
click at [215, 163] on img "button" at bounding box center [218, 165] width 6 height 8
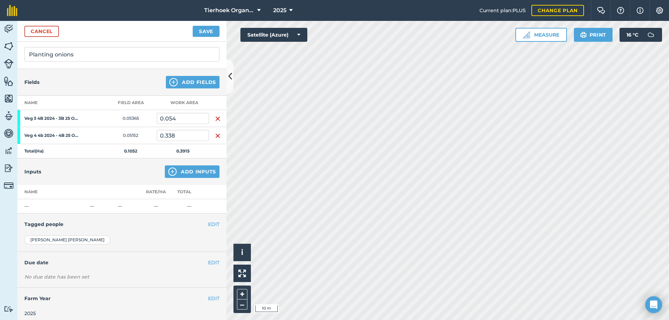
scroll to position [51, 0]
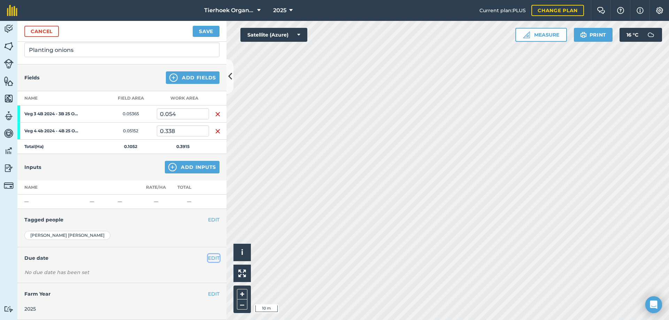
click at [208, 258] on button "EDIT" at bounding box center [213, 258] width 11 height 8
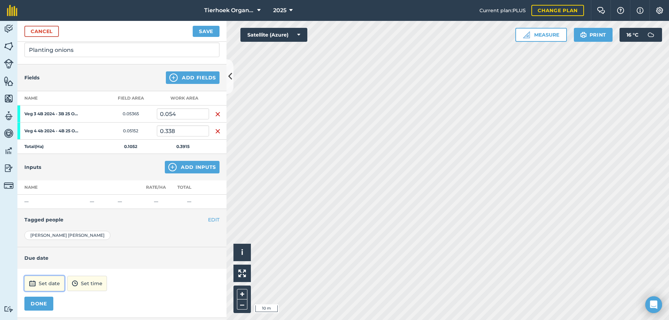
click at [51, 283] on button "Set date" at bounding box center [44, 283] width 40 height 15
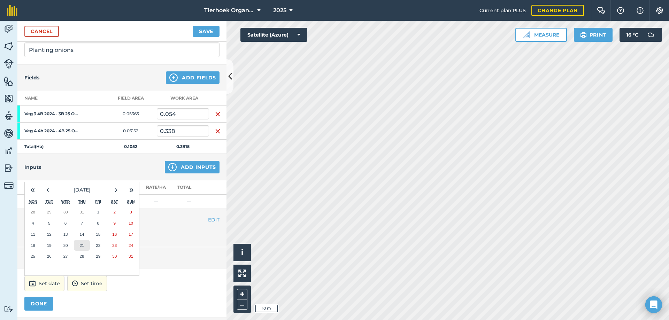
click at [83, 246] on abbr "21" at bounding box center [81, 245] width 5 height 5
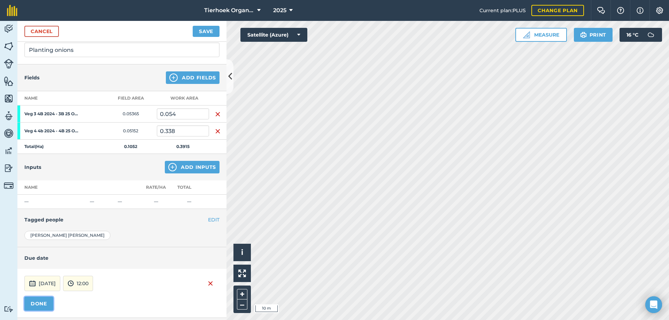
click at [46, 304] on button "DONE" at bounding box center [38, 304] width 29 height 14
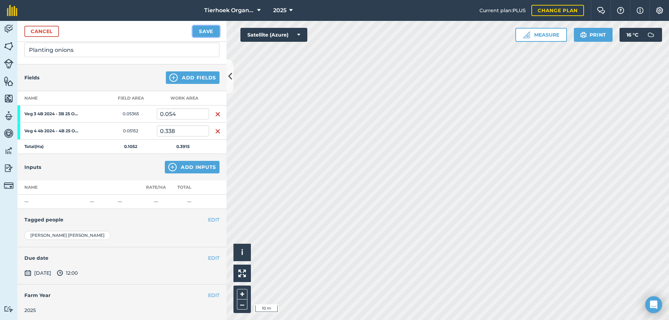
click at [203, 29] on button "Save" at bounding box center [206, 31] width 27 height 11
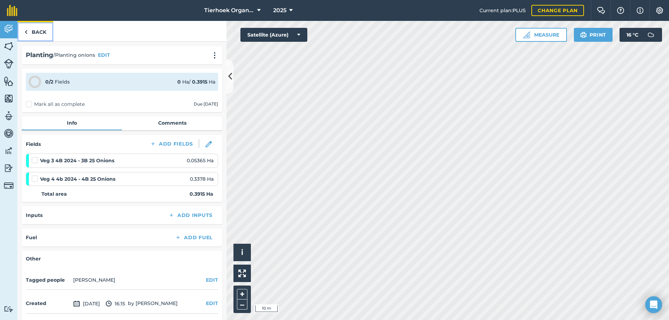
click at [37, 28] on link "Back" at bounding box center [35, 31] width 36 height 21
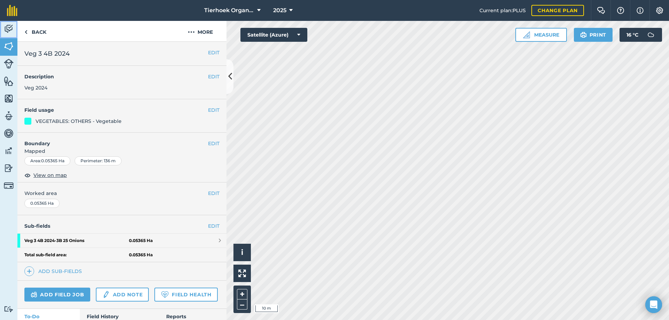
click at [5, 26] on img at bounding box center [9, 29] width 10 height 10
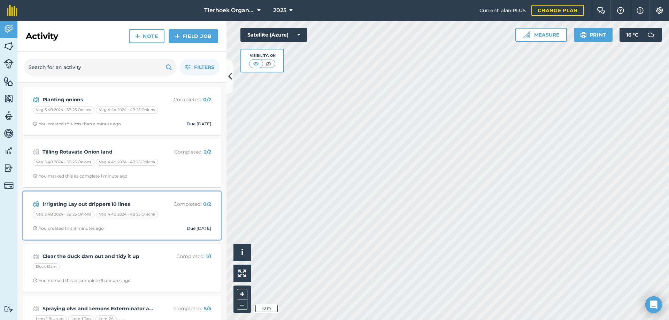
click at [147, 203] on strong "Irrigating Lay out drippers 10 lines" at bounding box center [97, 204] width 110 height 8
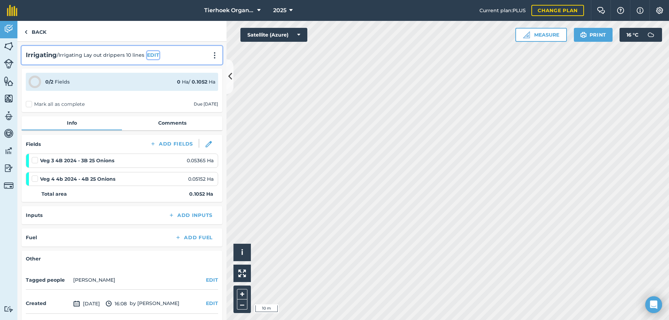
click at [154, 56] on button "EDIT" at bounding box center [153, 55] width 12 height 8
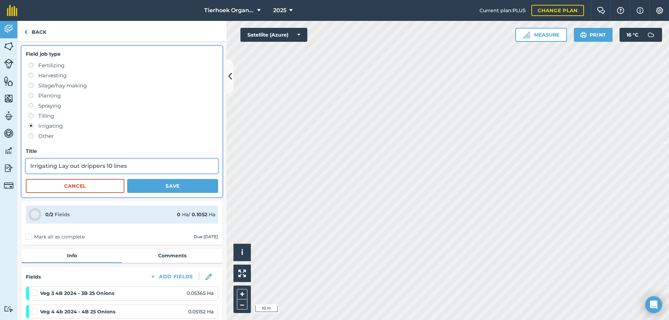
click at [134, 163] on input "Irrigating Lay out drippers 10 lines" at bounding box center [122, 166] width 192 height 15
type input "Irrigating Lay out drippers 10 lines Onion land"
click at [167, 189] on button "Save" at bounding box center [172, 186] width 91 height 14
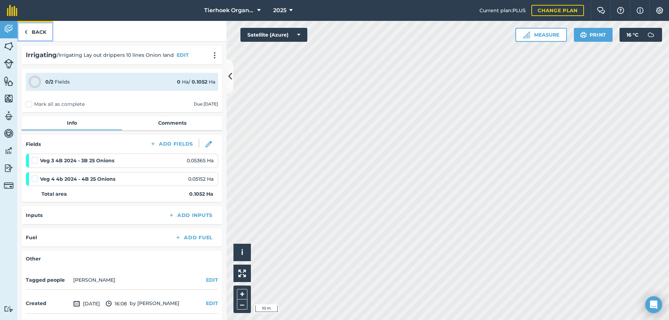
click at [31, 31] on link "Back" at bounding box center [35, 31] width 36 height 21
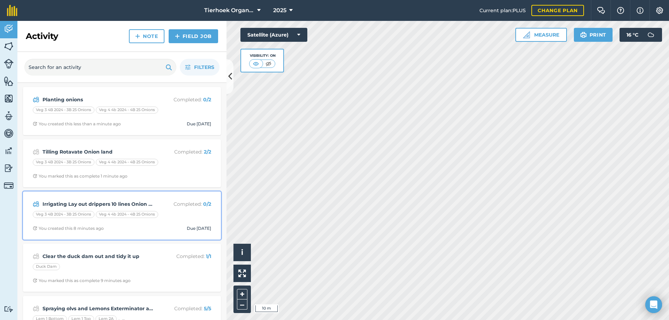
click at [159, 229] on span "You created this 8 minutes ago Due [DATE]" at bounding box center [122, 229] width 178 height 6
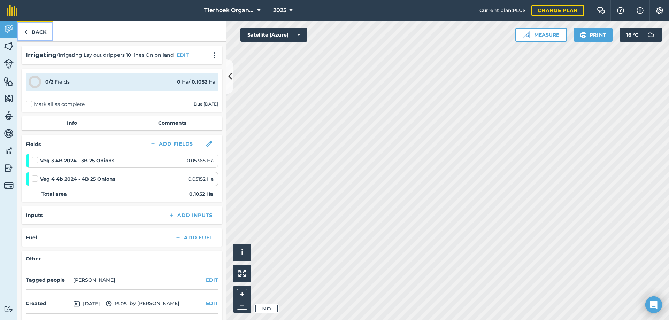
click at [39, 29] on link "Back" at bounding box center [35, 31] width 36 height 21
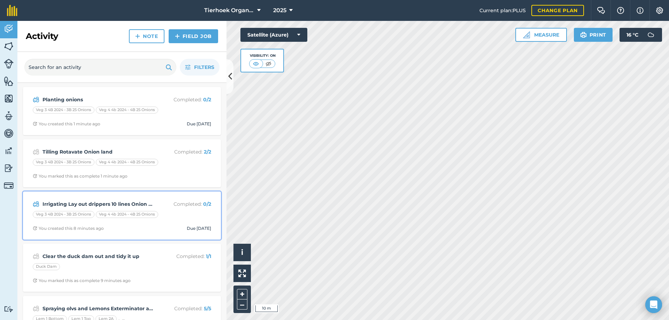
click at [148, 198] on div "Irrigating Lay out drippers 10 lines Onion land Completed : 0 / 2 Veg 3 4B 2024…" at bounding box center [122, 216] width 190 height 40
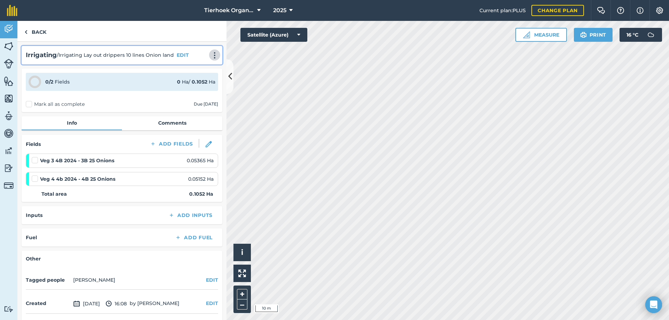
click at [210, 54] on img at bounding box center [214, 55] width 8 height 7
click at [189, 87] on link "Delete" at bounding box center [200, 87] width 45 height 14
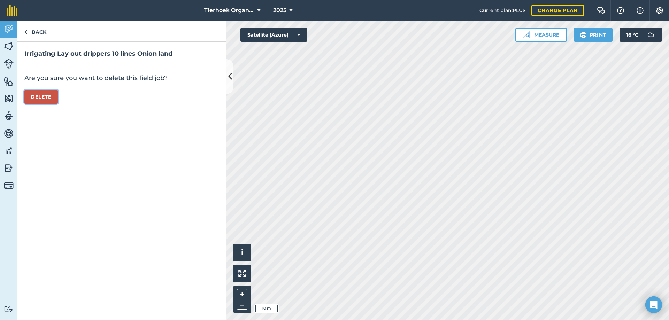
click at [45, 97] on button "Delete" at bounding box center [40, 97] width 33 height 14
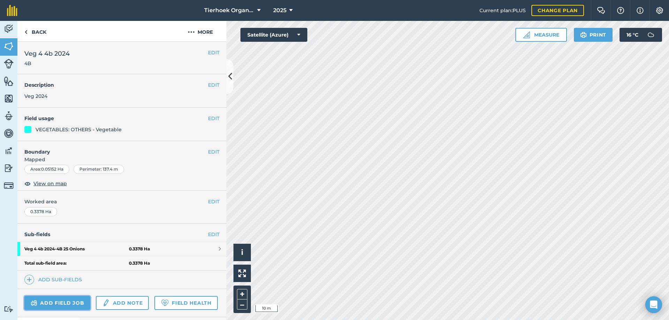
click at [69, 301] on link "Add field job" at bounding box center [57, 303] width 66 height 14
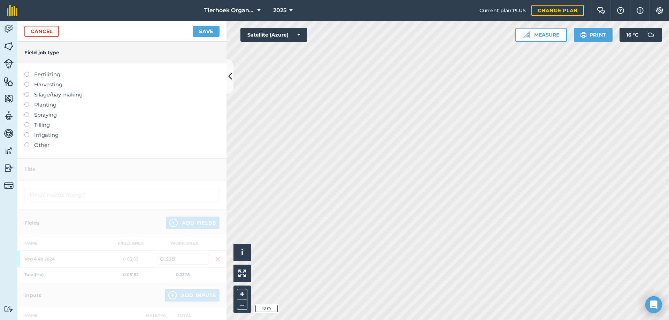
click at [26, 142] on label at bounding box center [29, 142] width 10 height 0
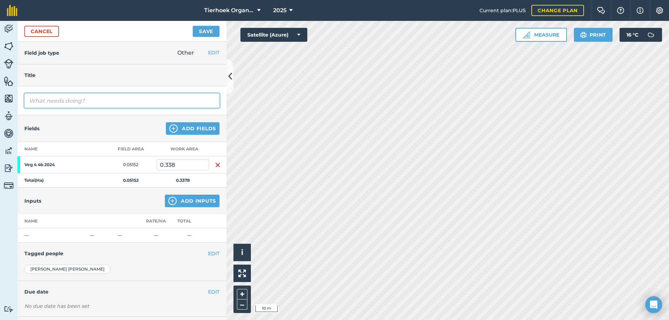
click at [47, 99] on input "text" at bounding box center [121, 100] width 195 height 15
type input "Lay out drippers Onion Land"
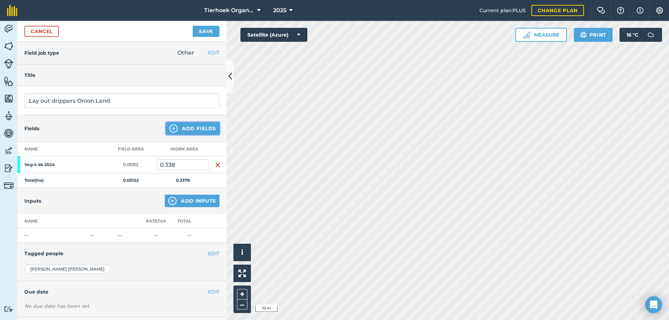
click at [179, 125] on button "Add Fields" at bounding box center [193, 128] width 54 height 13
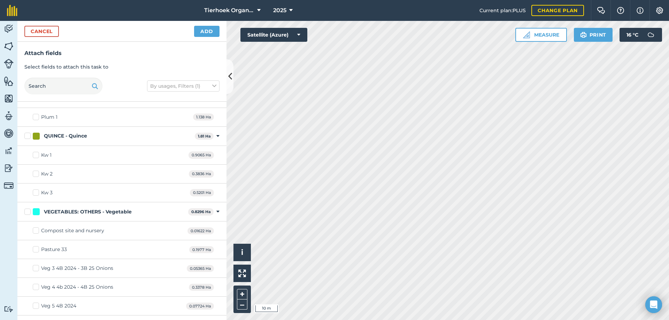
scroll to position [1672, 0]
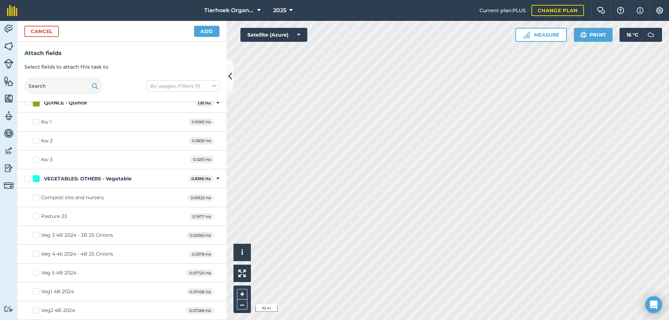
click at [35, 234] on label "Veg 3 4B 2024 - 3B 25 Onions" at bounding box center [73, 235] width 80 height 7
click at [35, 234] on input "Veg 3 4B 2024 - 3B 25 Onions" at bounding box center [35, 234] width 5 height 5
checkbox input "true"
click at [35, 254] on label "Veg 4 4b 2024 - 4B 25 Onions" at bounding box center [73, 253] width 80 height 7
click at [35, 254] on input "Veg 4 4b 2024 - 4B 25 Onions" at bounding box center [35, 252] width 5 height 5
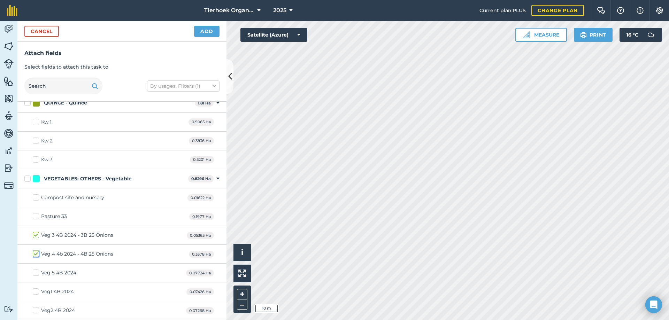
checkbox input "true"
click at [199, 33] on button "Add" at bounding box center [206, 31] width 25 height 11
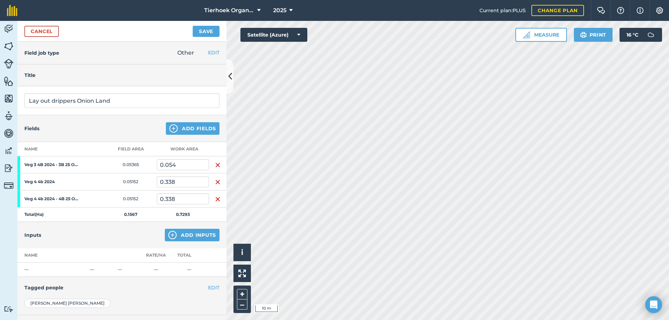
click at [215, 183] on img "button" at bounding box center [218, 182] width 6 height 8
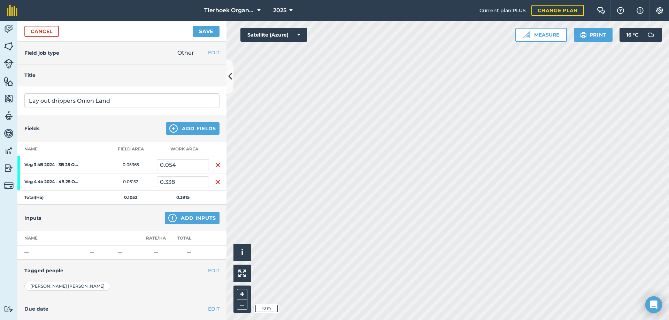
scroll to position [51, 0]
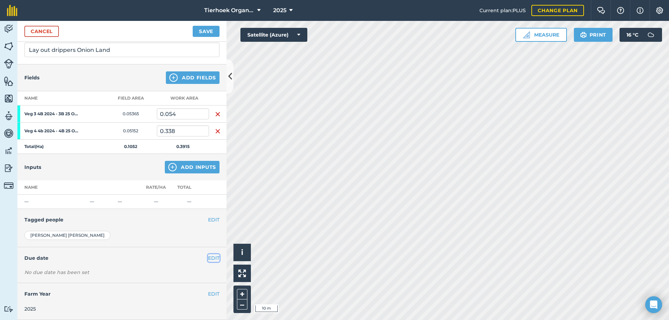
click at [208, 260] on button "EDIT" at bounding box center [213, 258] width 11 height 8
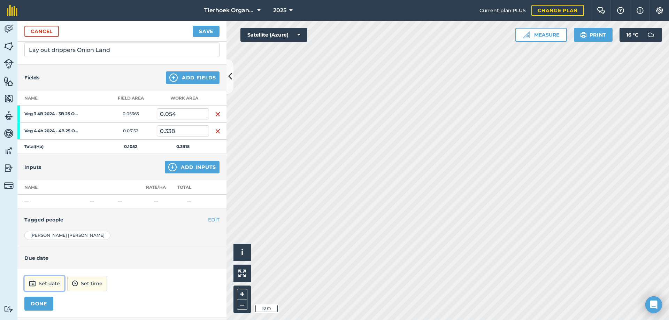
click at [46, 287] on button "Set date" at bounding box center [44, 283] width 40 height 15
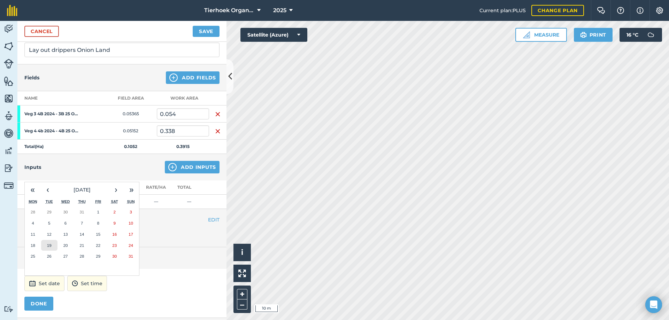
click at [49, 246] on abbr "19" at bounding box center [49, 245] width 5 height 5
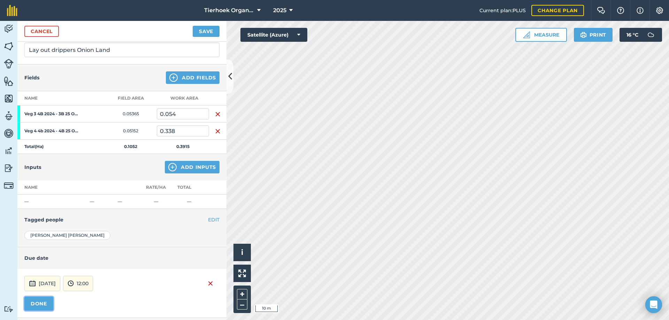
click at [34, 303] on button "DONE" at bounding box center [38, 304] width 29 height 14
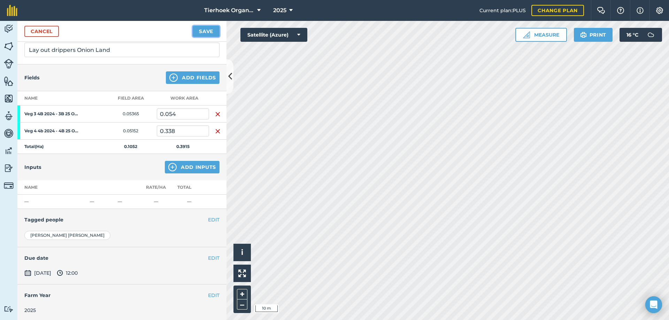
click at [201, 34] on button "Save" at bounding box center [206, 31] width 27 height 11
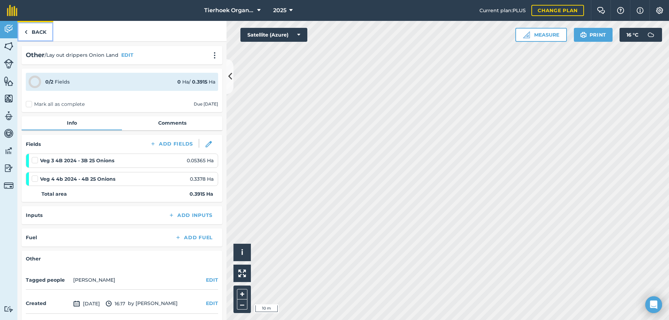
click at [39, 31] on link "Back" at bounding box center [35, 31] width 36 height 21
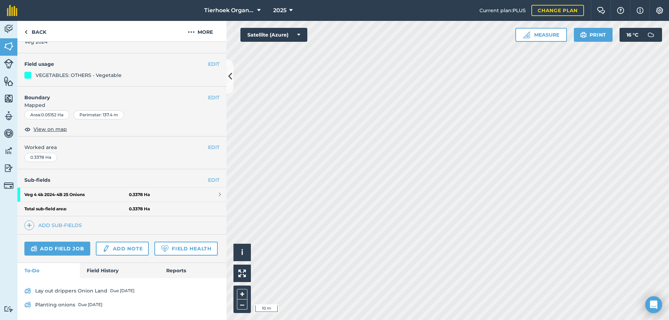
scroll to position [74, 0]
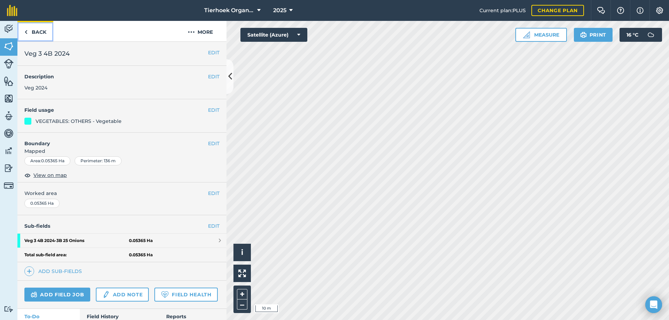
click at [32, 31] on link "Back" at bounding box center [35, 31] width 36 height 21
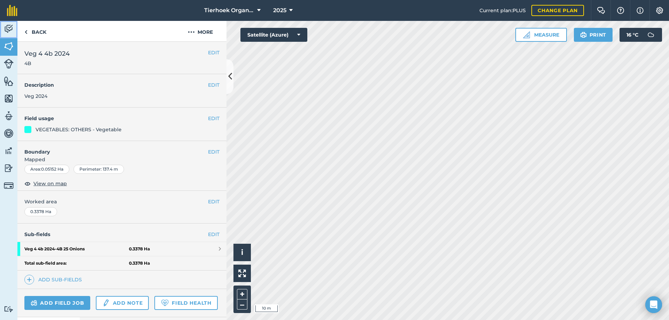
click at [10, 29] on img at bounding box center [9, 29] width 10 height 10
